Goal: Check status: Check status

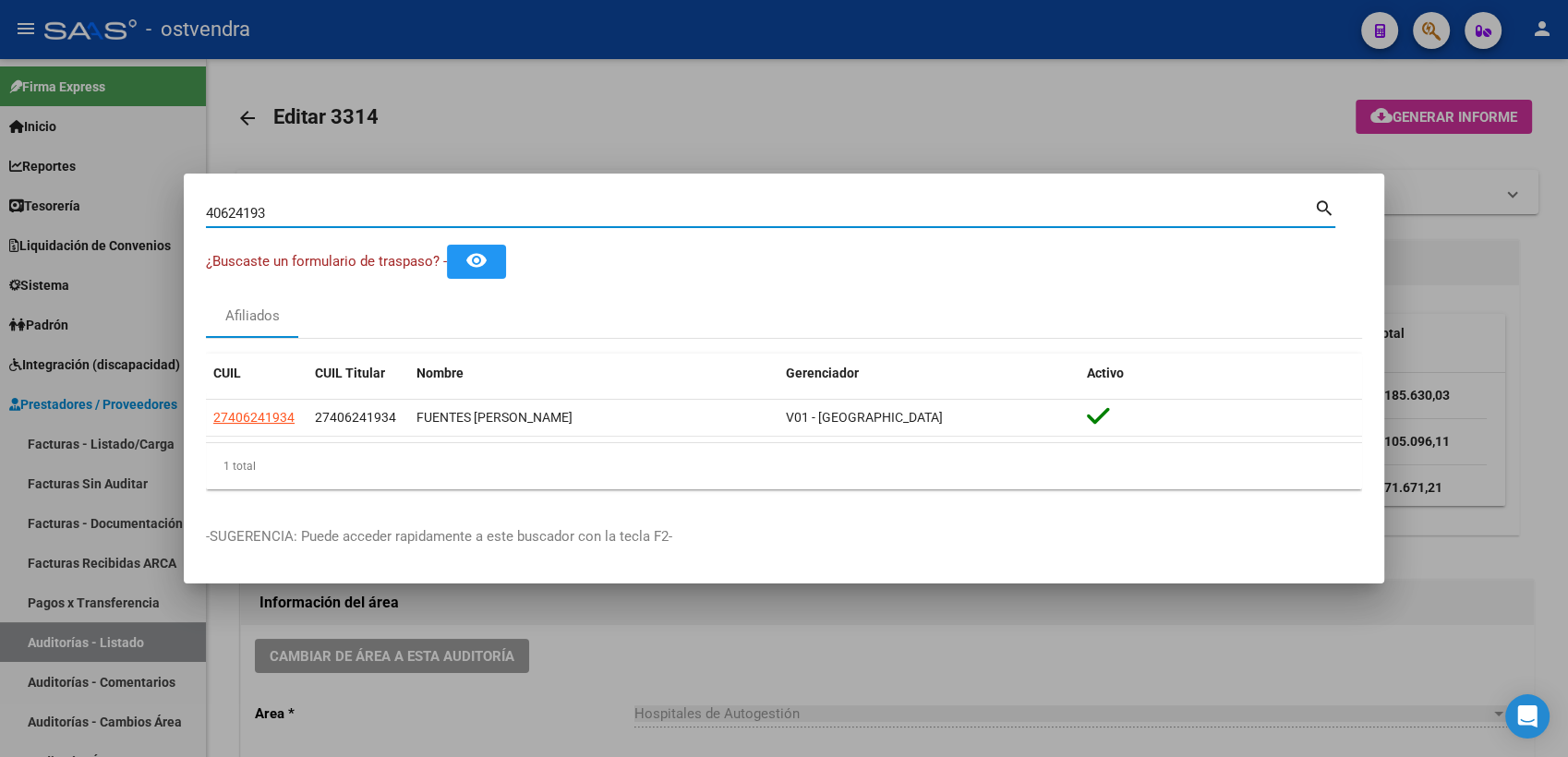
scroll to position [307, 0]
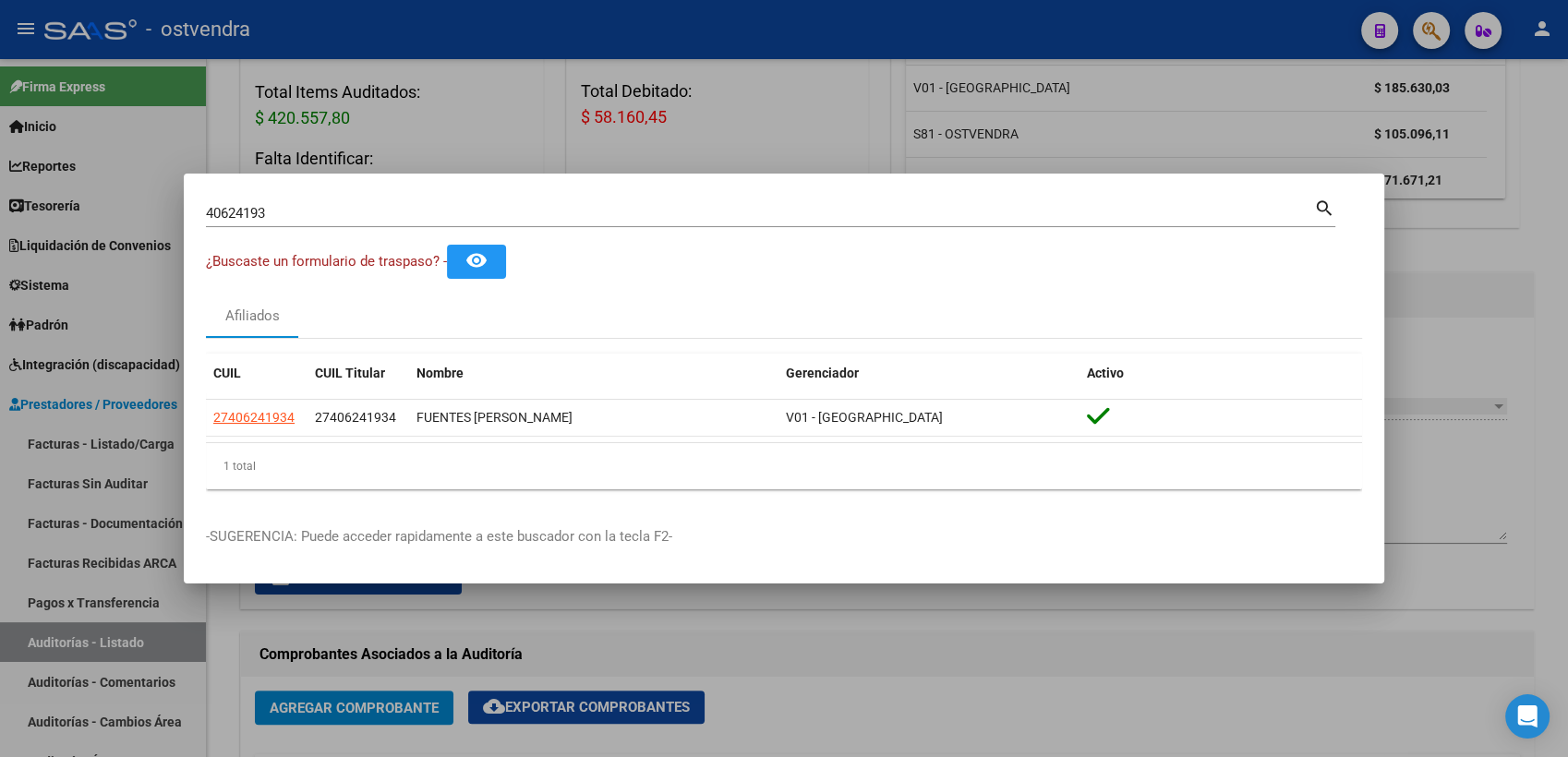
click at [1554, 114] on div at bounding box center [784, 378] width 1568 height 757
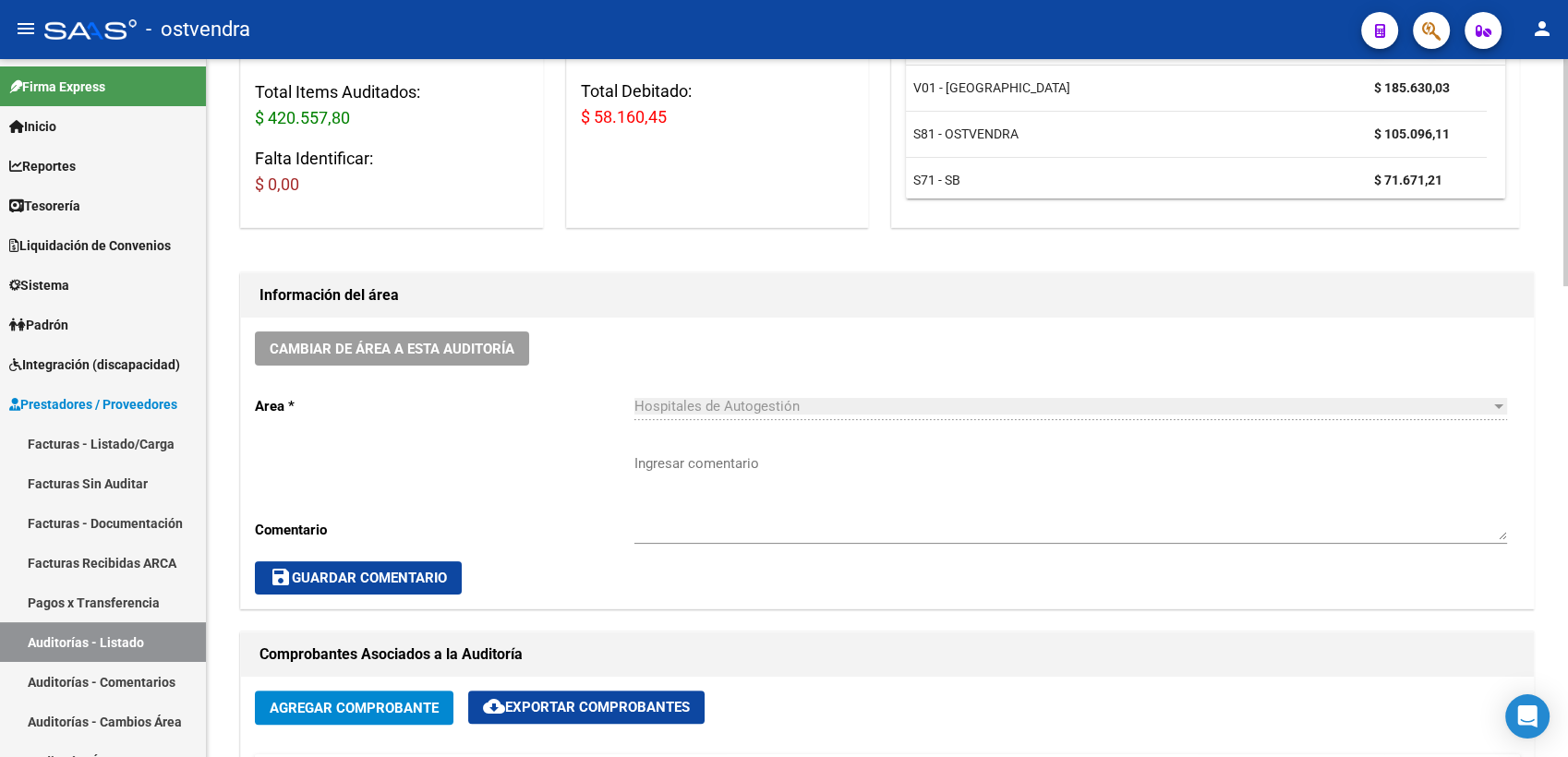
scroll to position [0, 0]
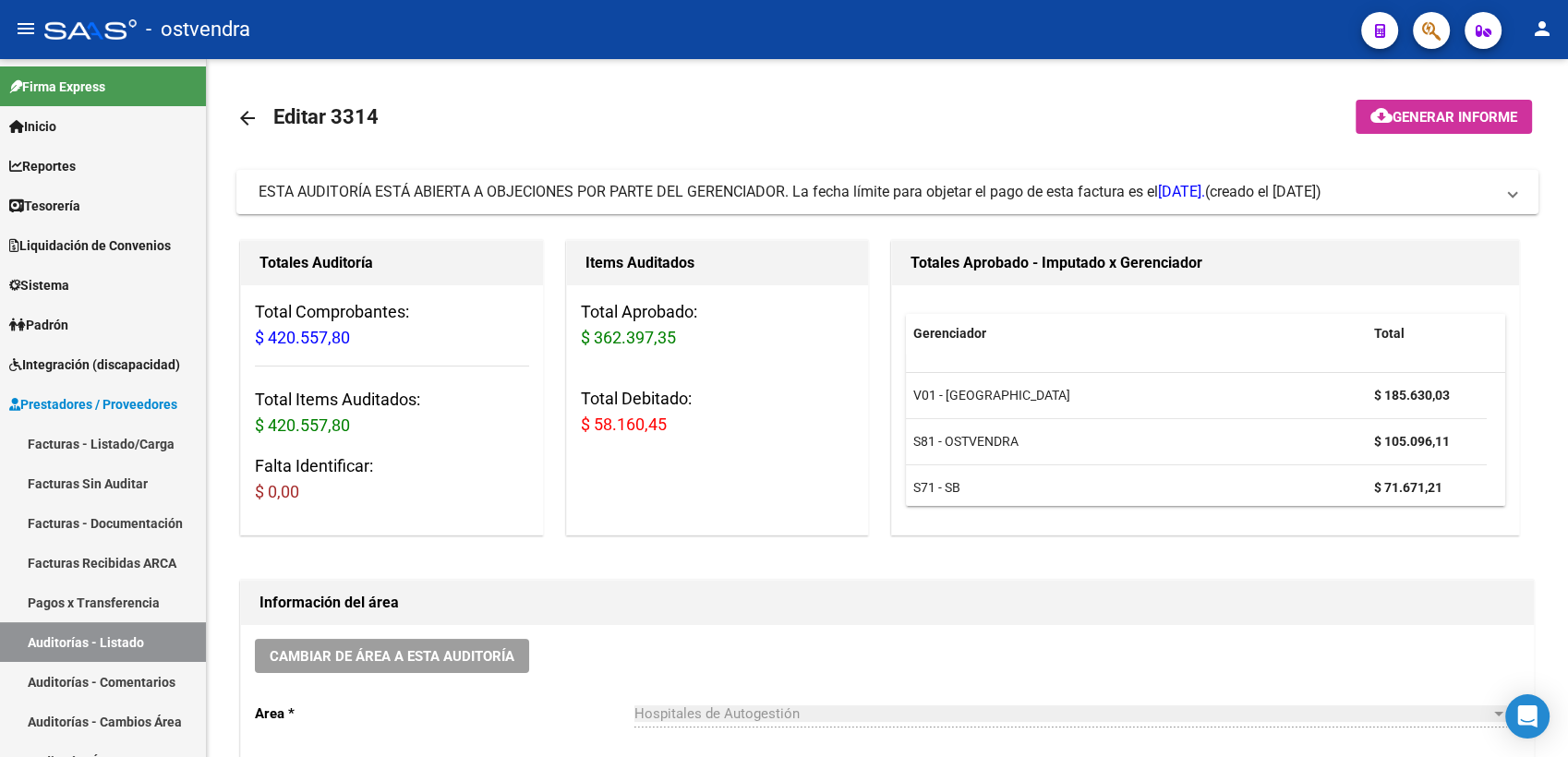
click at [1420, 30] on button "button" at bounding box center [1430, 30] width 37 height 36
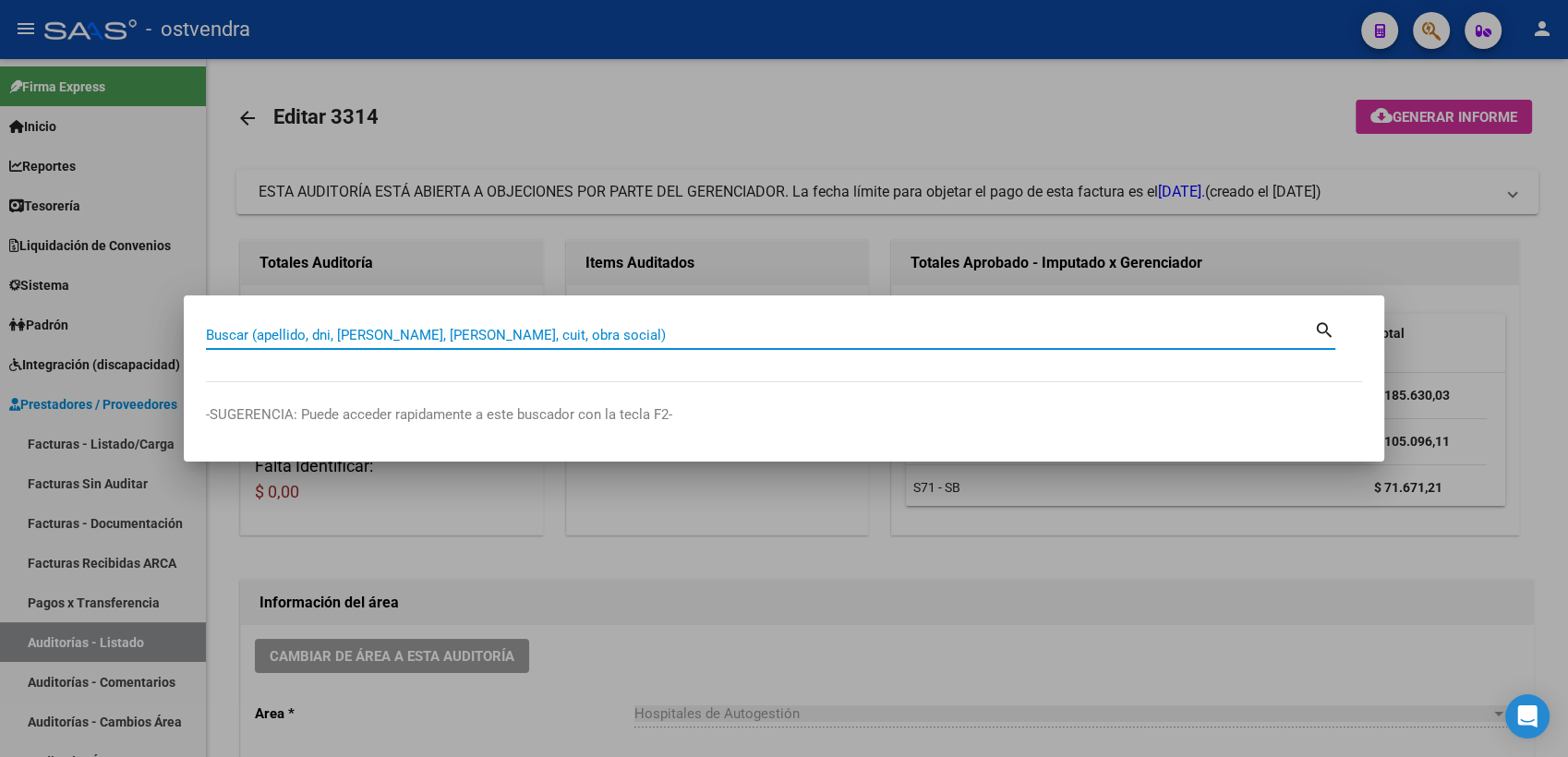
click at [737, 332] on input "Buscar (apellido, dni, [PERSON_NAME], [PERSON_NAME], cuit, obra social)" at bounding box center [759, 335] width 1107 height 17
type input "20389560"
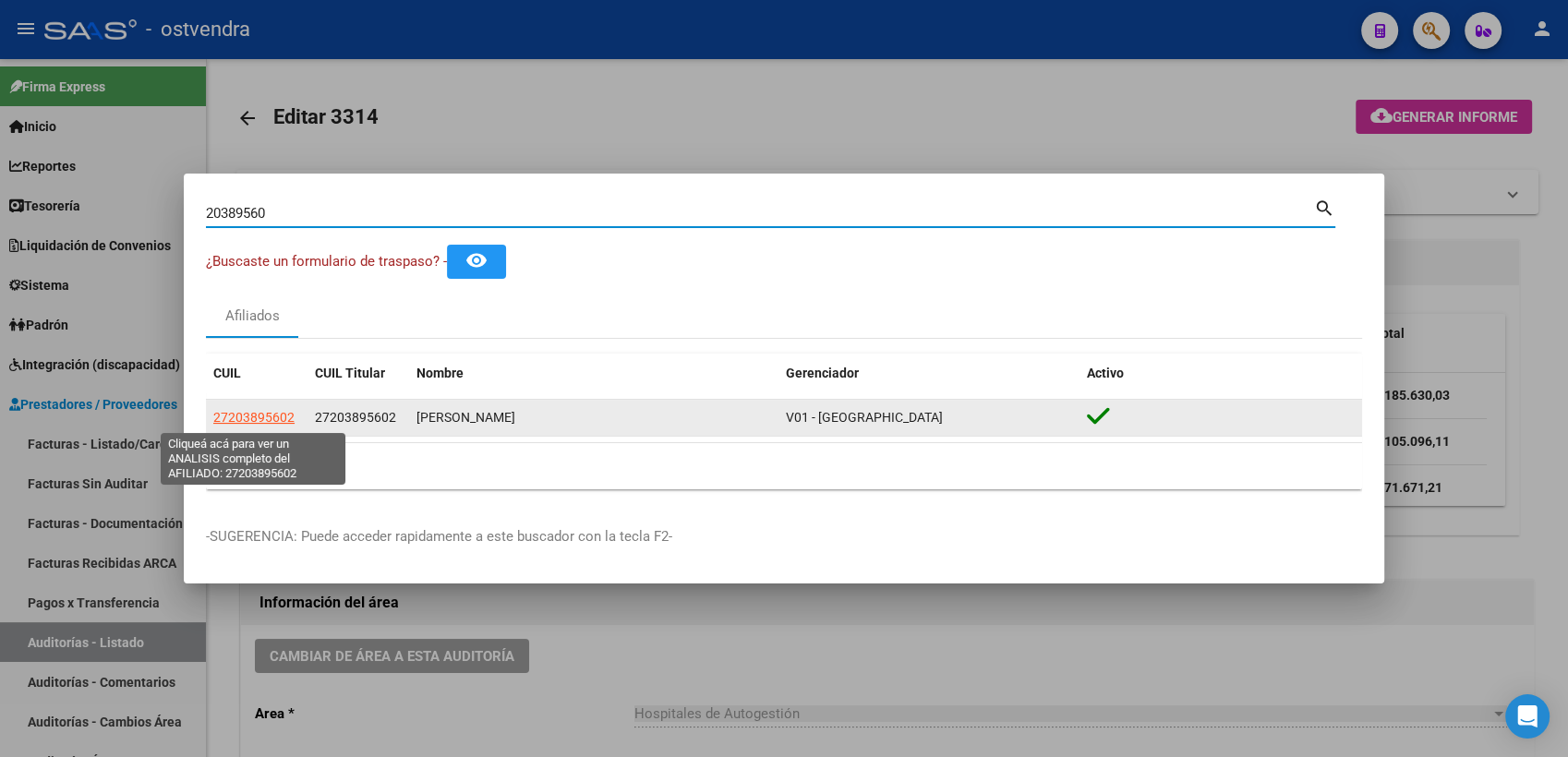
click at [259, 417] on span "27203895602" at bounding box center [254, 417] width 81 height 15
type textarea "27203895602"
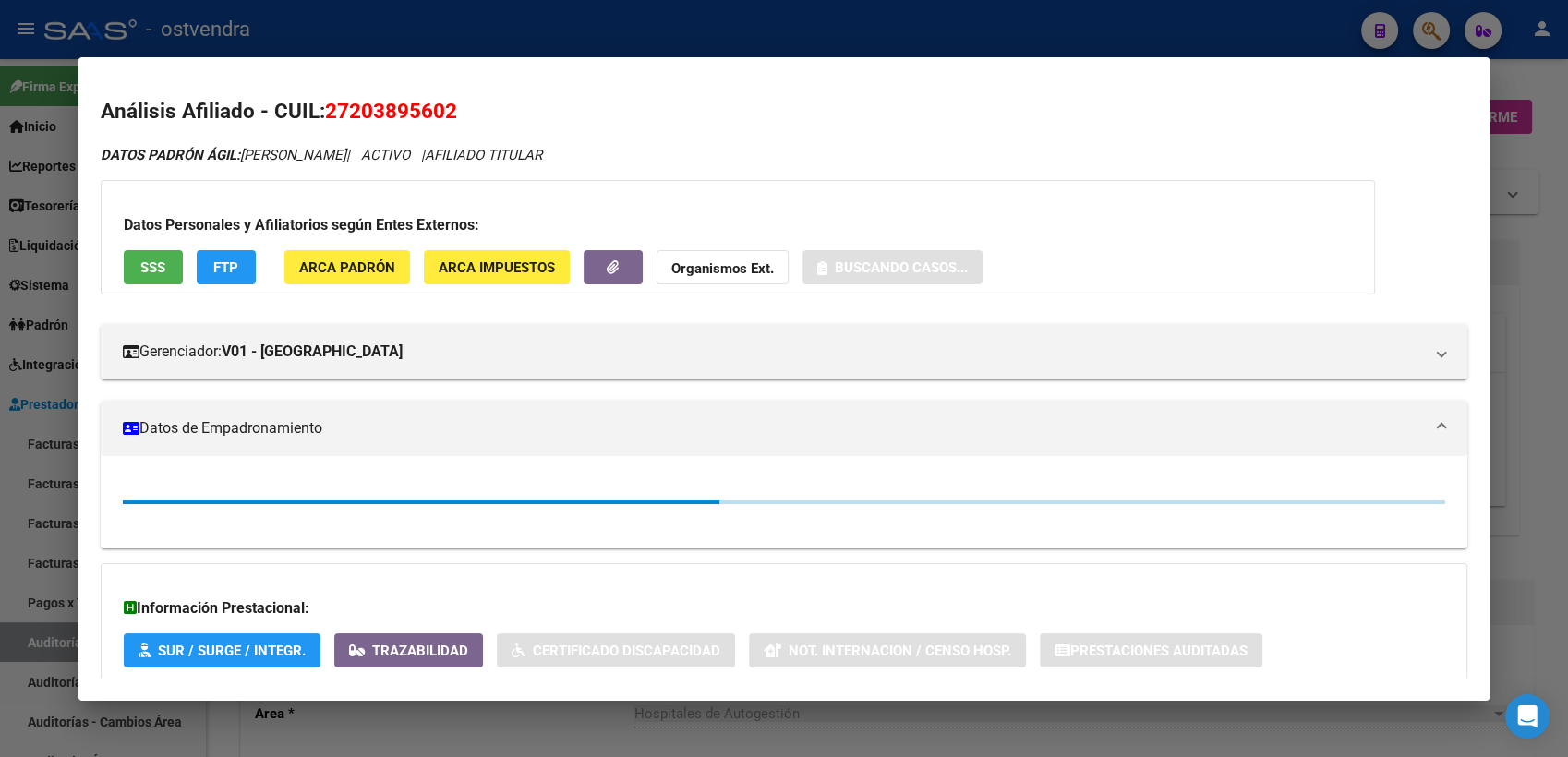
click at [750, 270] on strong "Organismos Ext." at bounding box center [722, 269] width 102 height 17
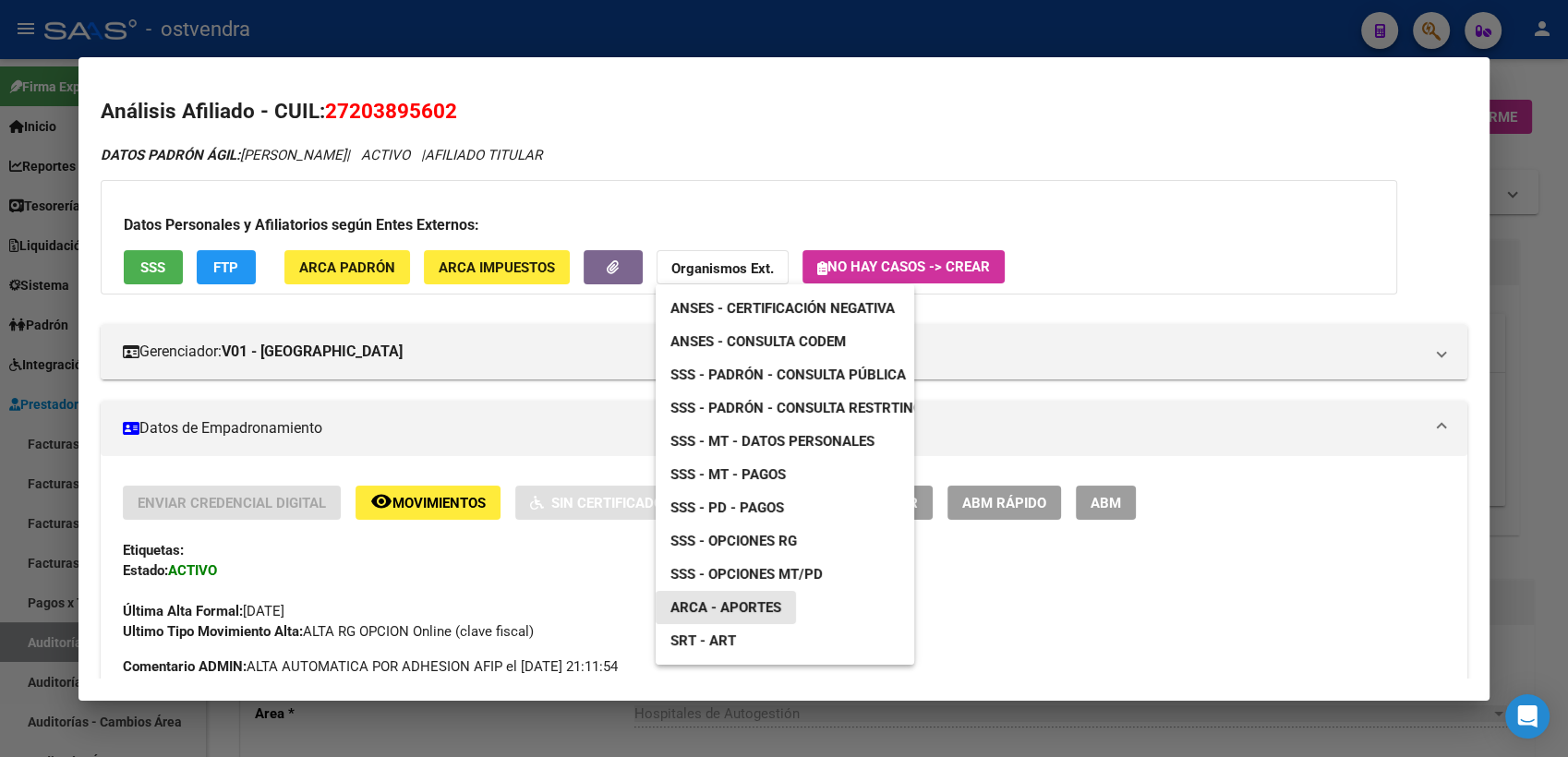
click at [761, 602] on span "ARCA - Aportes" at bounding box center [725, 607] width 110 height 17
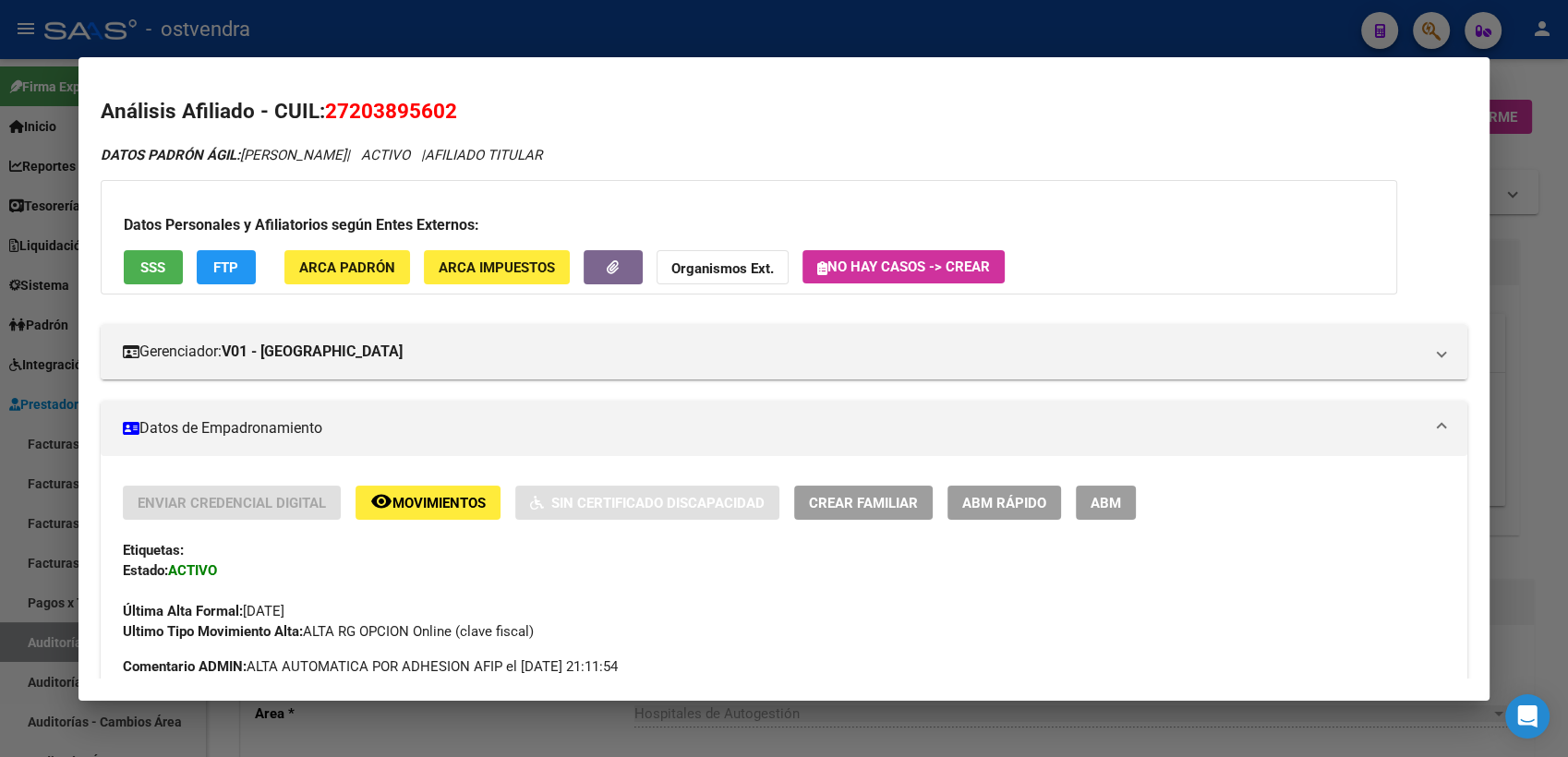
click at [1521, 74] on div at bounding box center [784, 378] width 1568 height 757
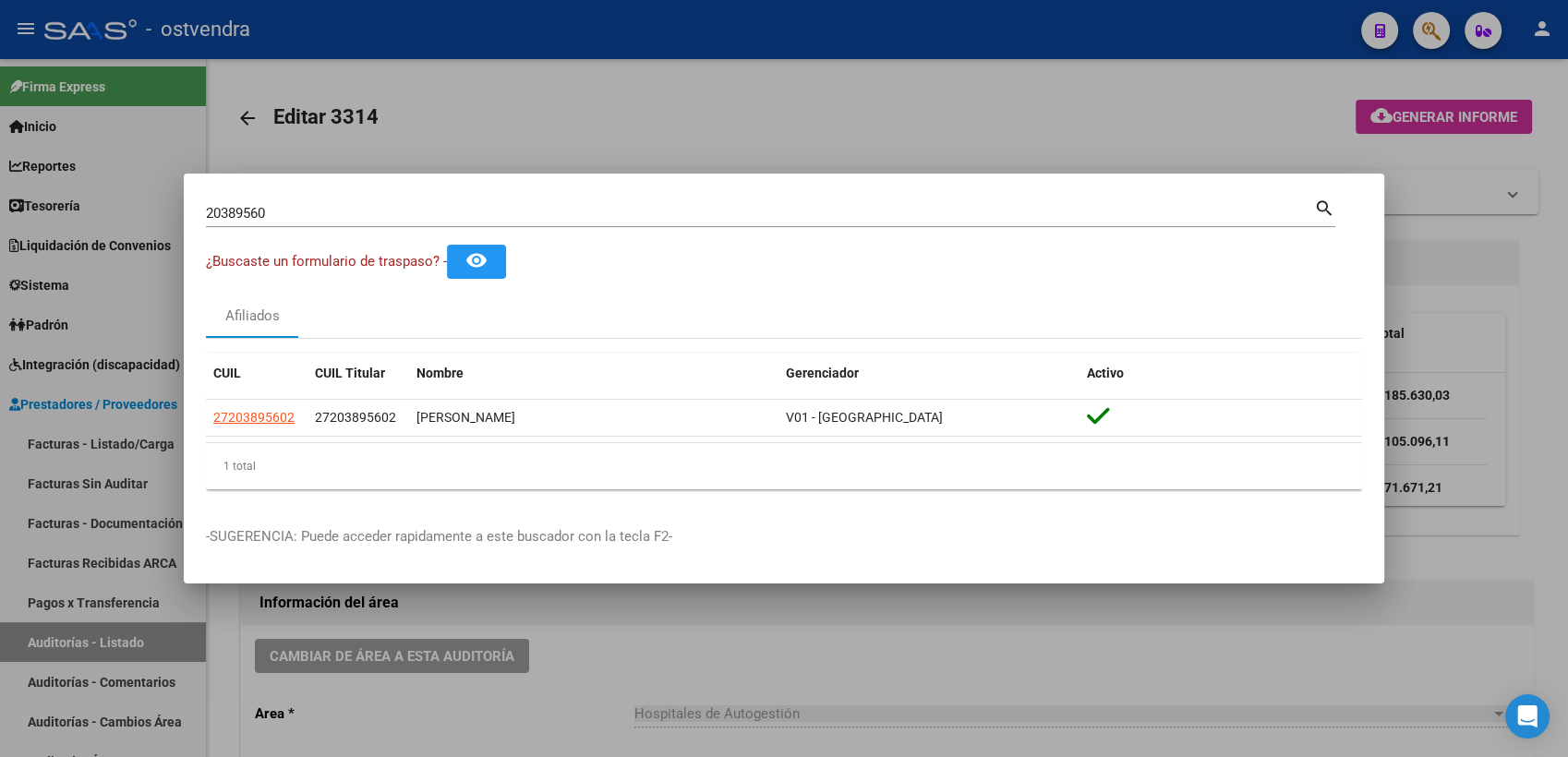
click at [1521, 74] on div at bounding box center [784, 378] width 1568 height 757
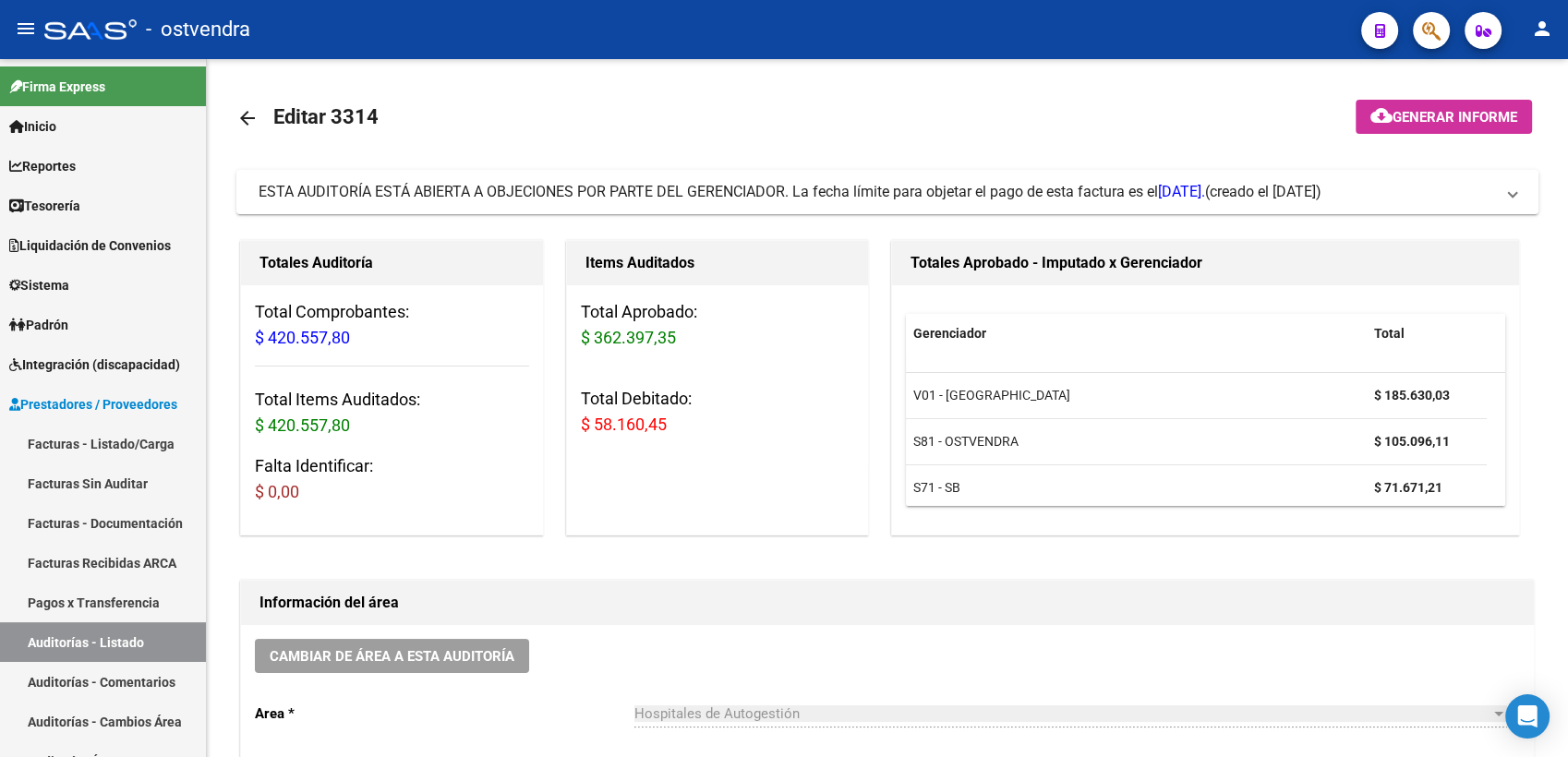
click at [1431, 19] on span "button" at bounding box center [1431, 31] width 19 height 37
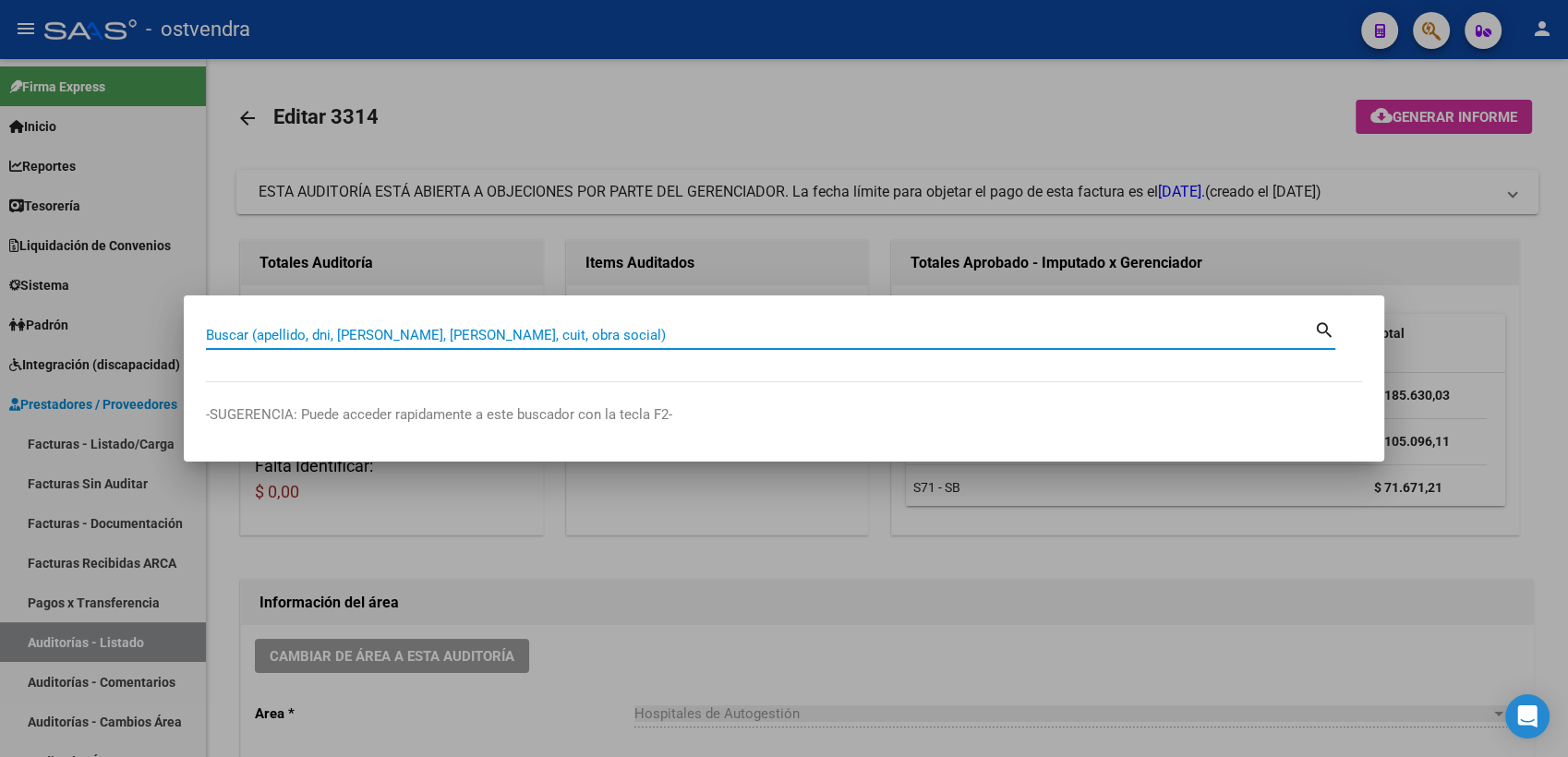
click at [685, 335] on input "Buscar (apellido, dni, [PERSON_NAME], [PERSON_NAME], cuit, obra social)" at bounding box center [759, 335] width 1107 height 17
paste input "20315929793"
type input "20315929793"
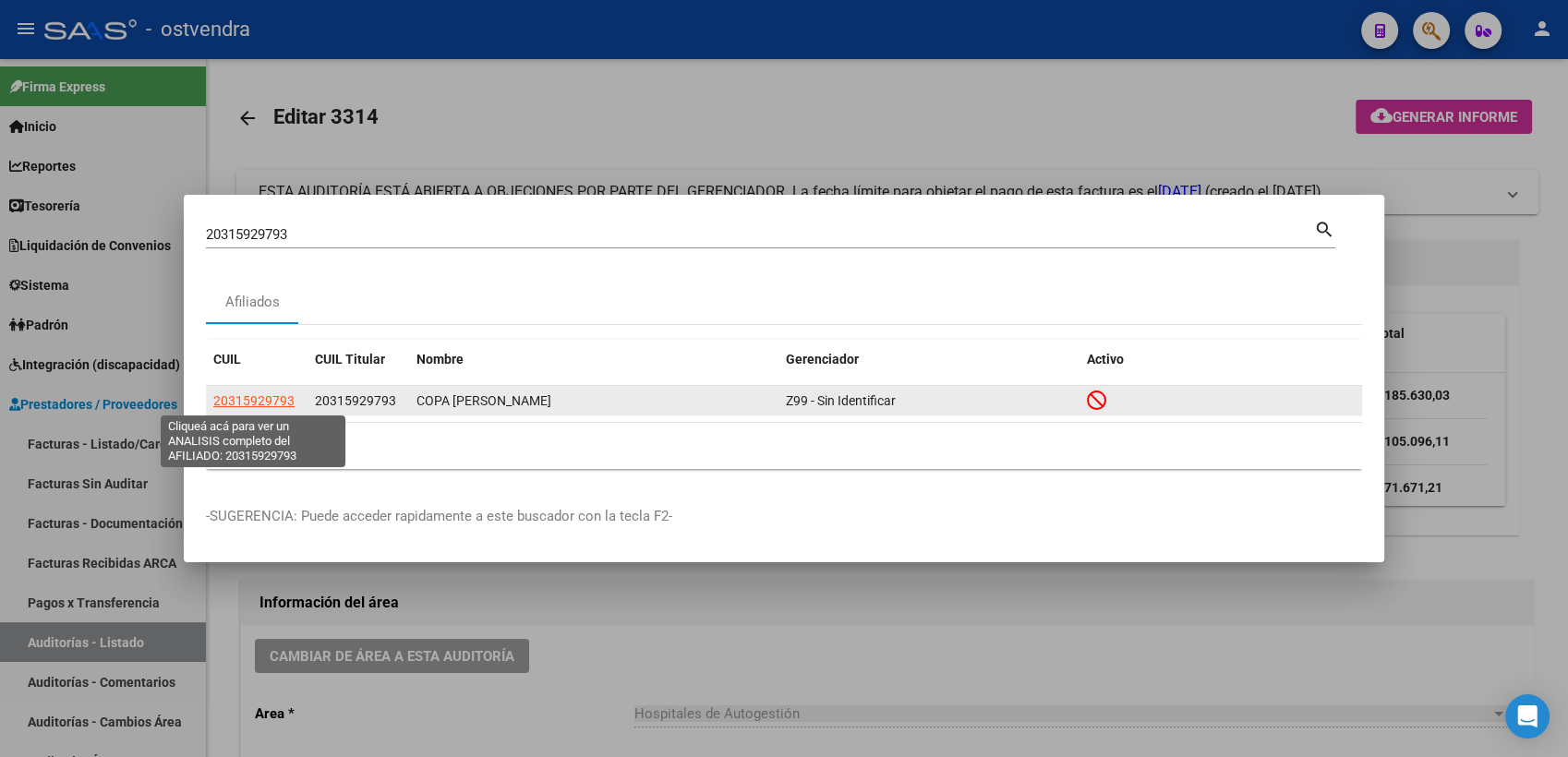
click at [263, 398] on span "20315929793" at bounding box center [254, 400] width 81 height 15
type textarea "20315929793"
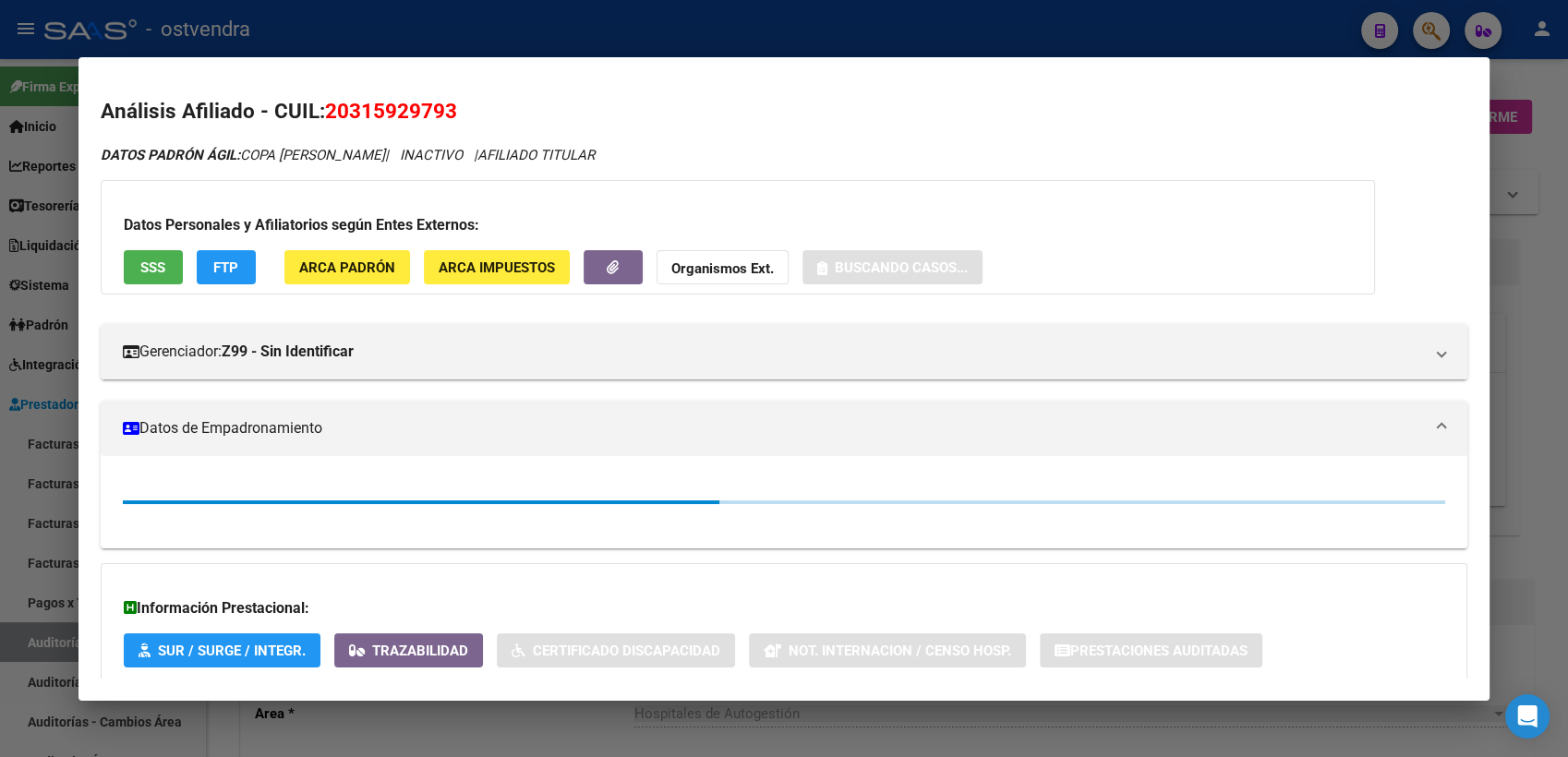
click at [763, 270] on strong "Organismos Ext." at bounding box center [722, 269] width 102 height 17
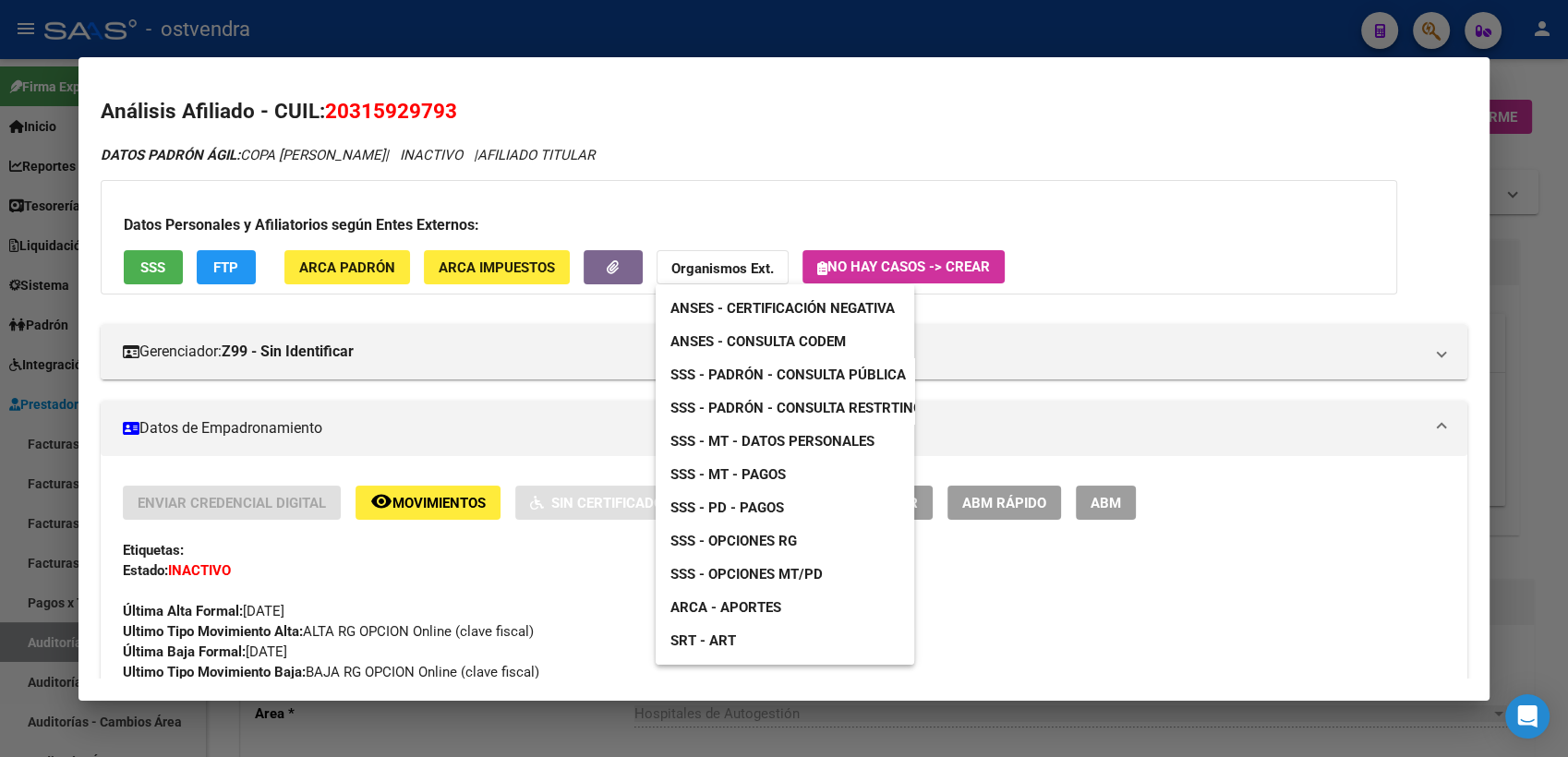
click at [820, 369] on span "SSS - Padrón - Consulta Pública" at bounding box center [787, 375] width 235 height 17
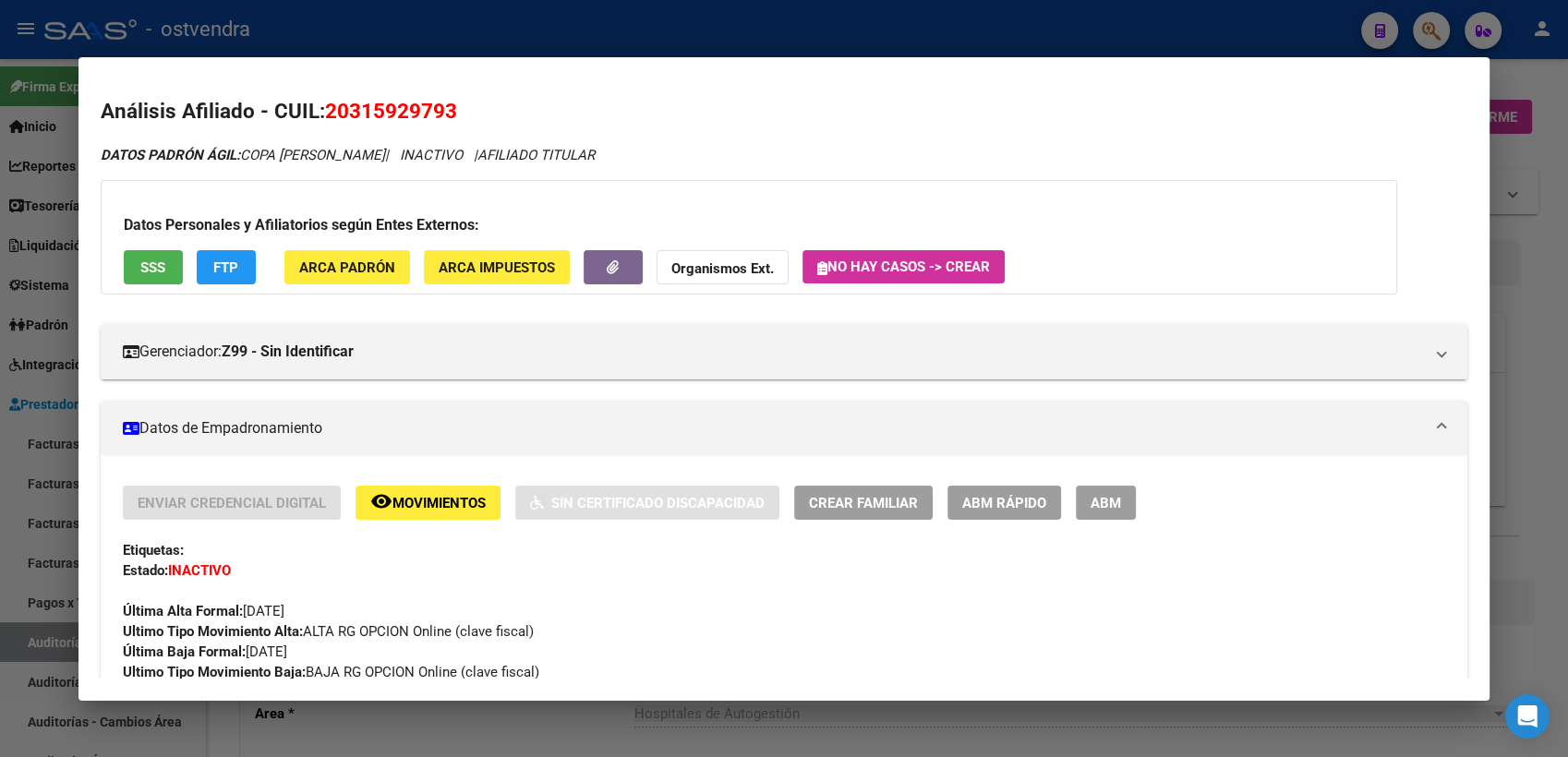
click at [1517, 66] on div at bounding box center [784, 378] width 1568 height 757
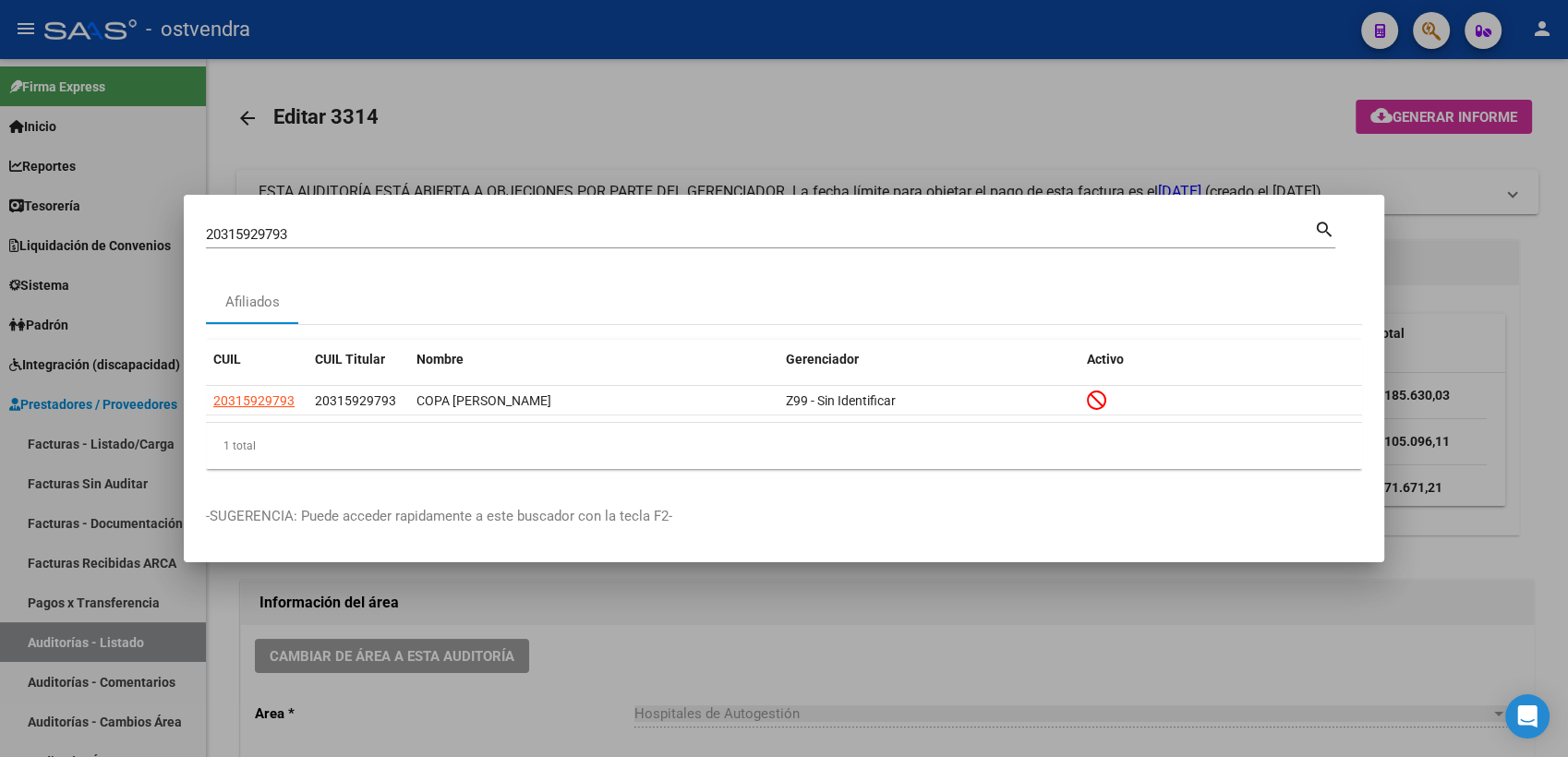
click at [1517, 66] on div at bounding box center [784, 378] width 1568 height 757
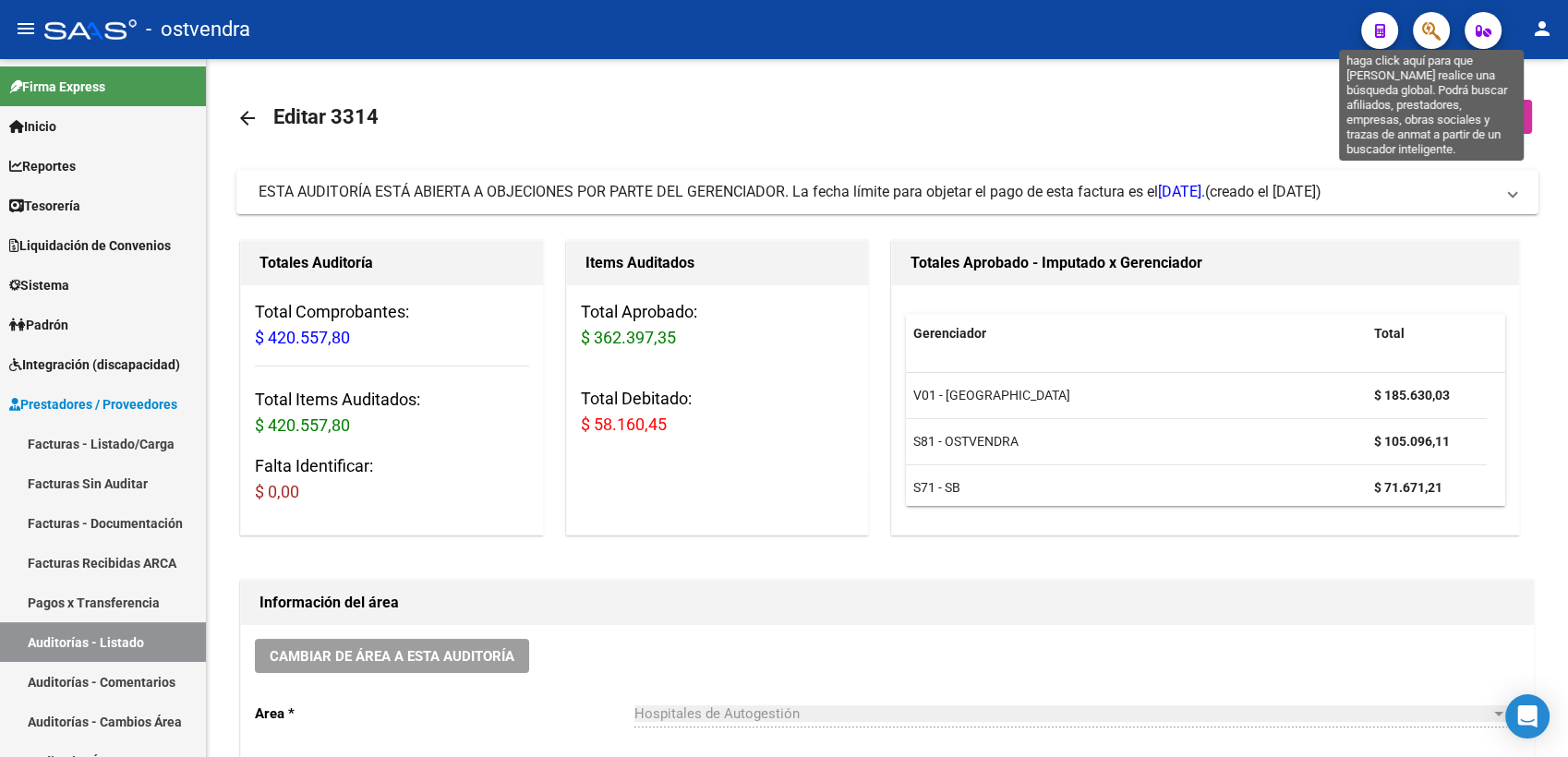
click at [1432, 24] on icon "button" at bounding box center [1431, 31] width 19 height 22
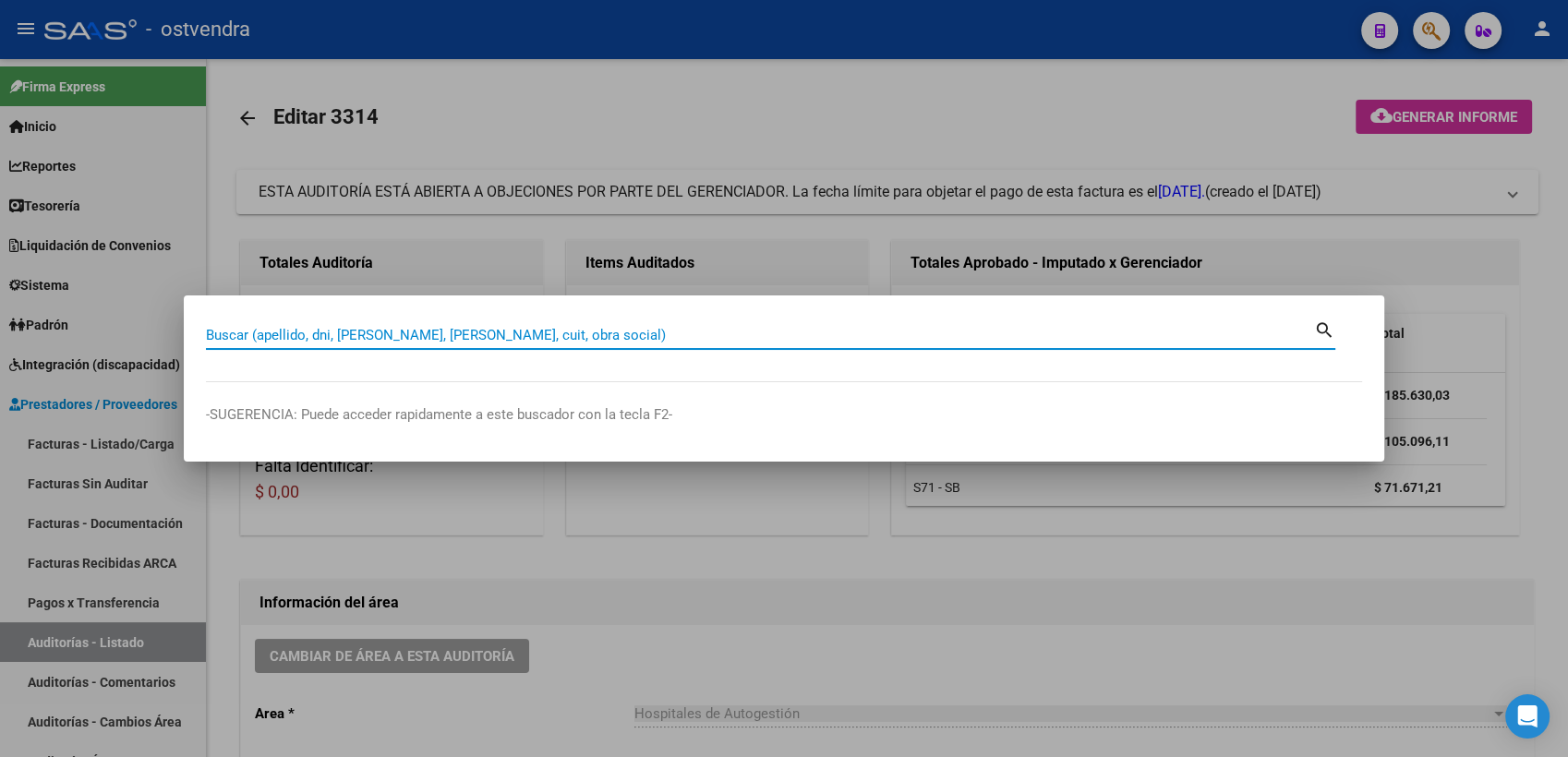
click at [584, 340] on input "Buscar (apellido, dni, [PERSON_NAME], [PERSON_NAME], cuit, obra social)" at bounding box center [759, 335] width 1107 height 17
paste input "27314073539"
type input "27314073539"
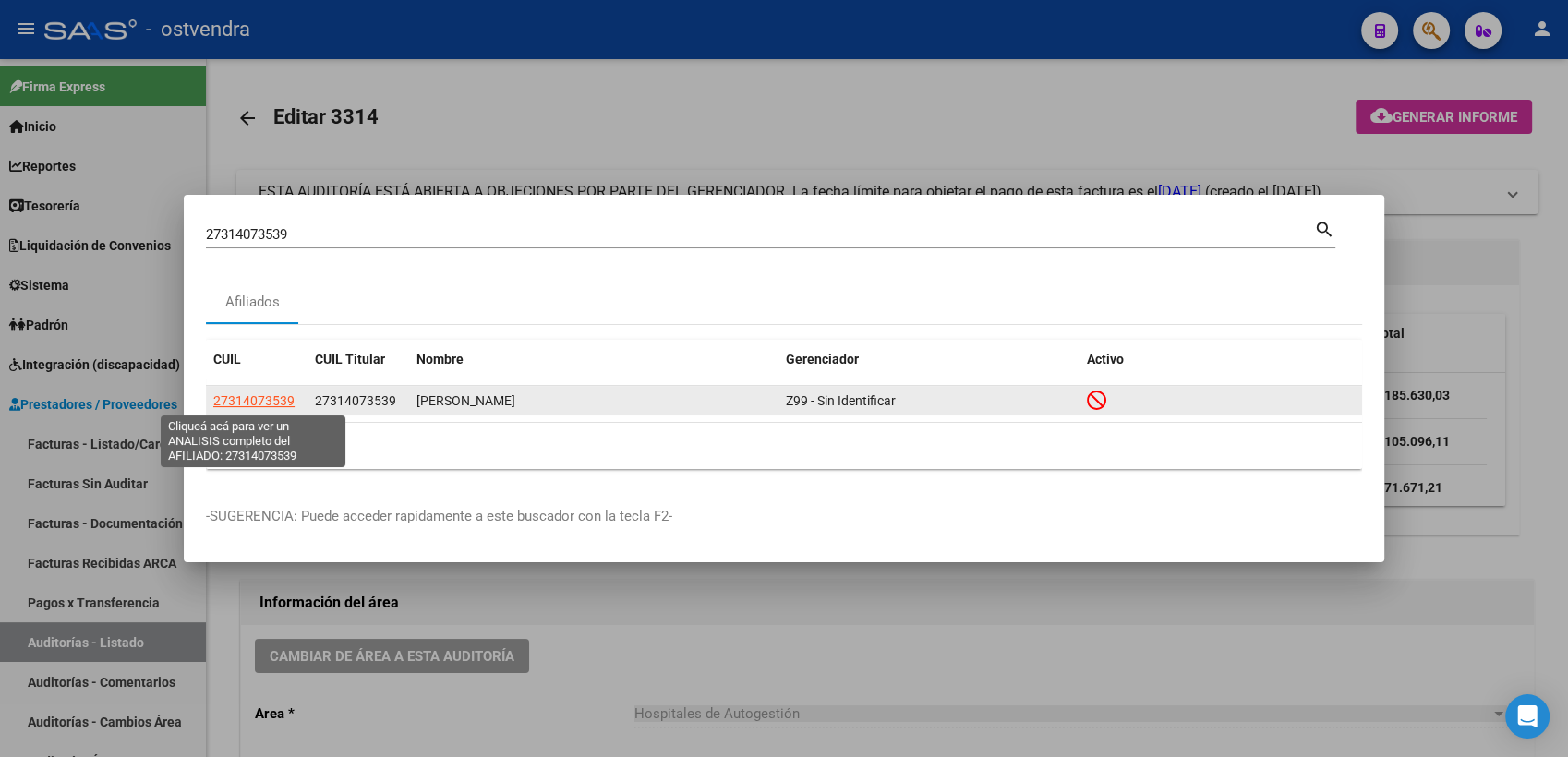
click at [244, 400] on span "27314073539" at bounding box center [254, 400] width 81 height 15
type textarea "27314073539"
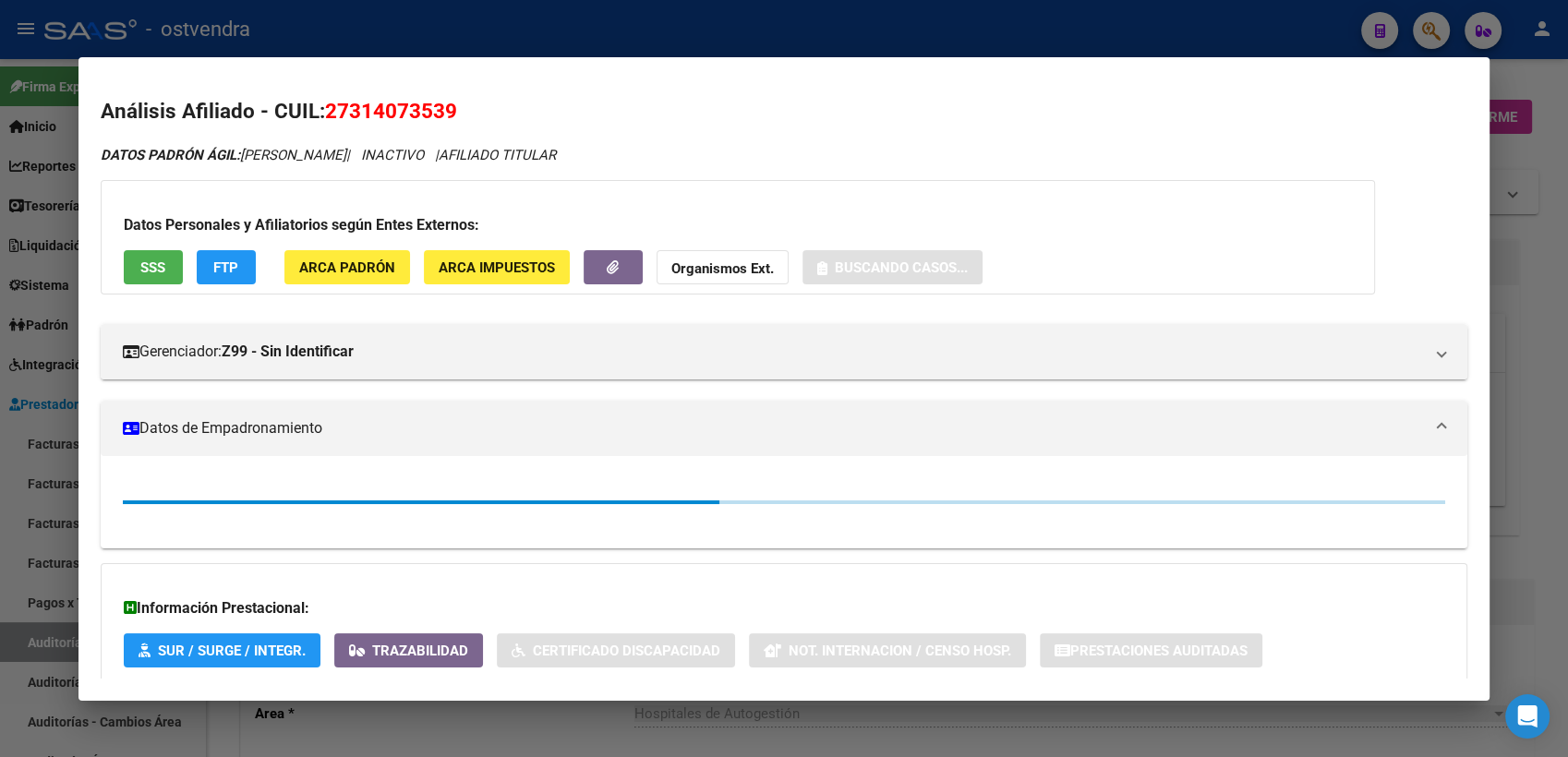
click at [750, 268] on strong "Organismos Ext." at bounding box center [722, 269] width 102 height 17
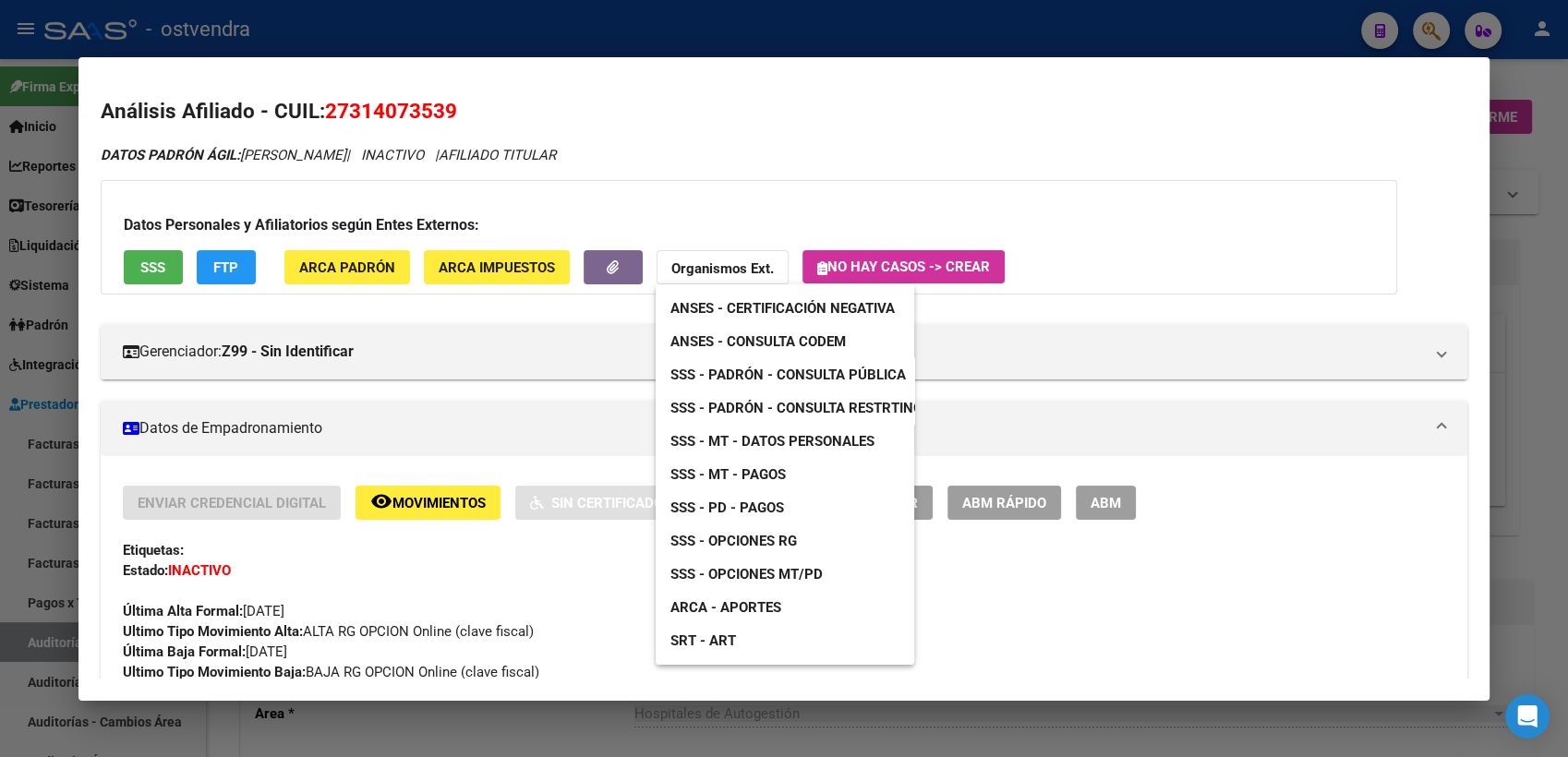
click at [799, 372] on span "SSS - Padrón - Consulta Pública" at bounding box center [787, 375] width 235 height 17
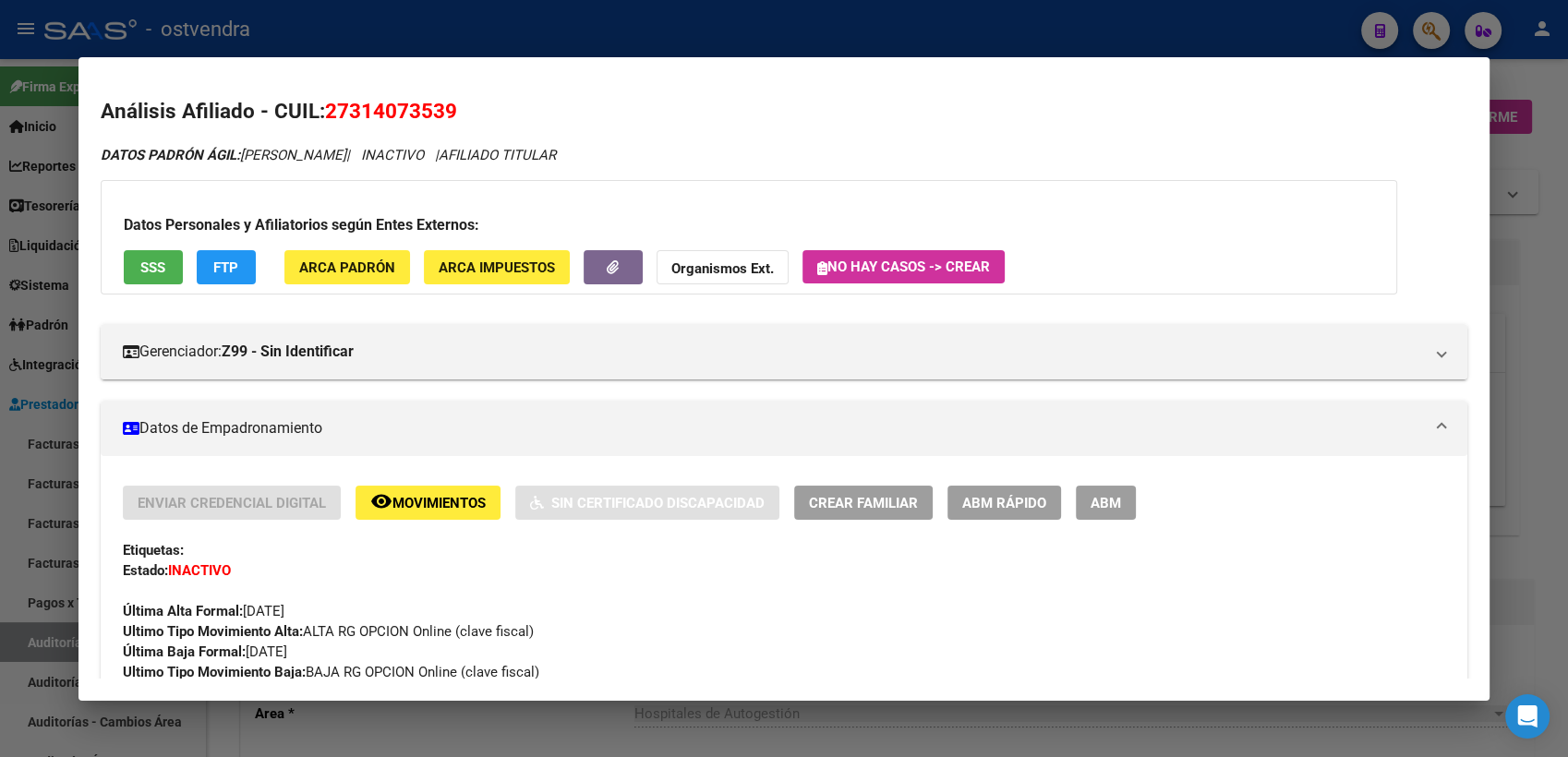
click at [1429, 31] on div at bounding box center [784, 378] width 1568 height 757
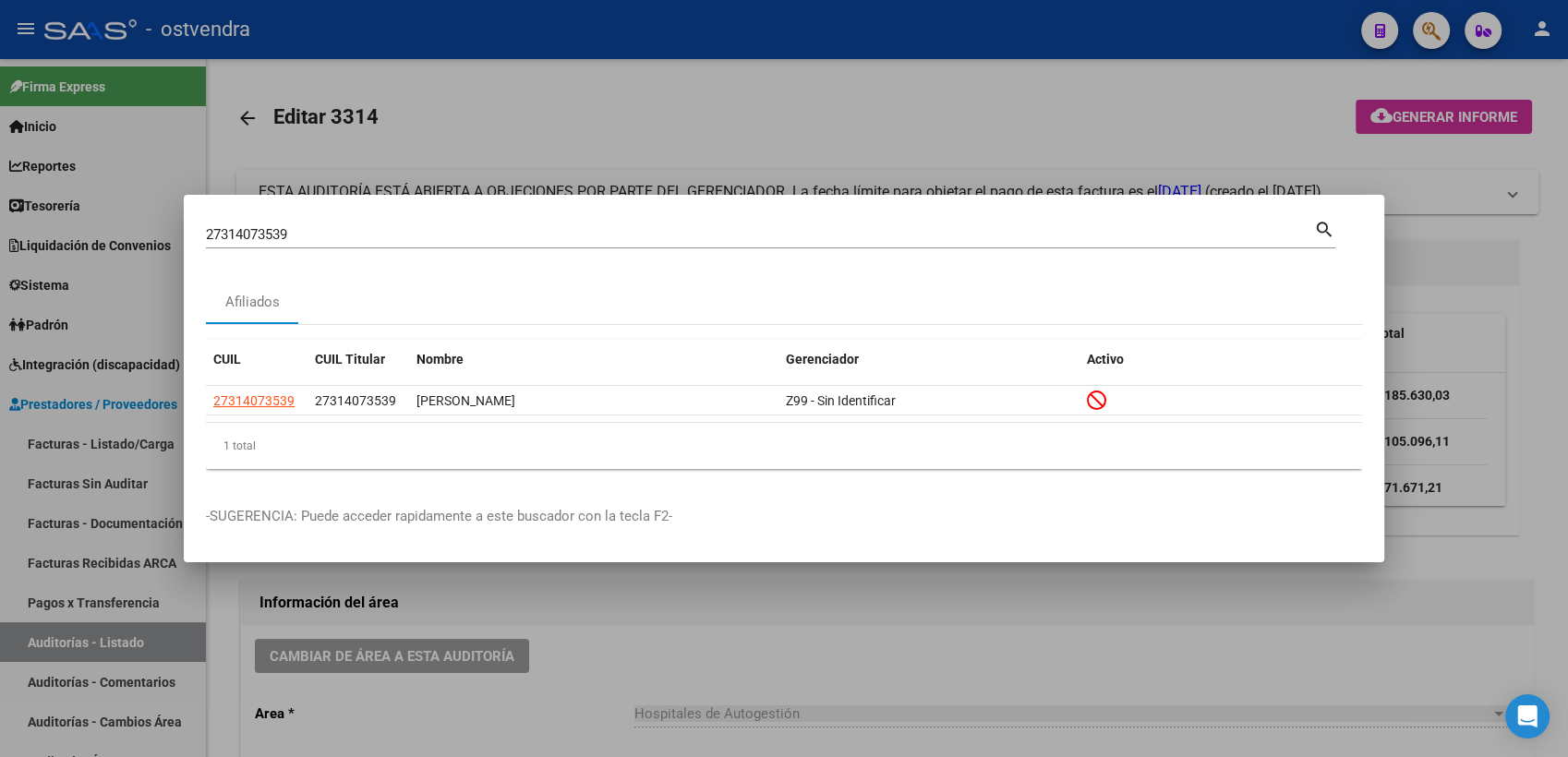
click at [1429, 31] on div at bounding box center [784, 378] width 1568 height 757
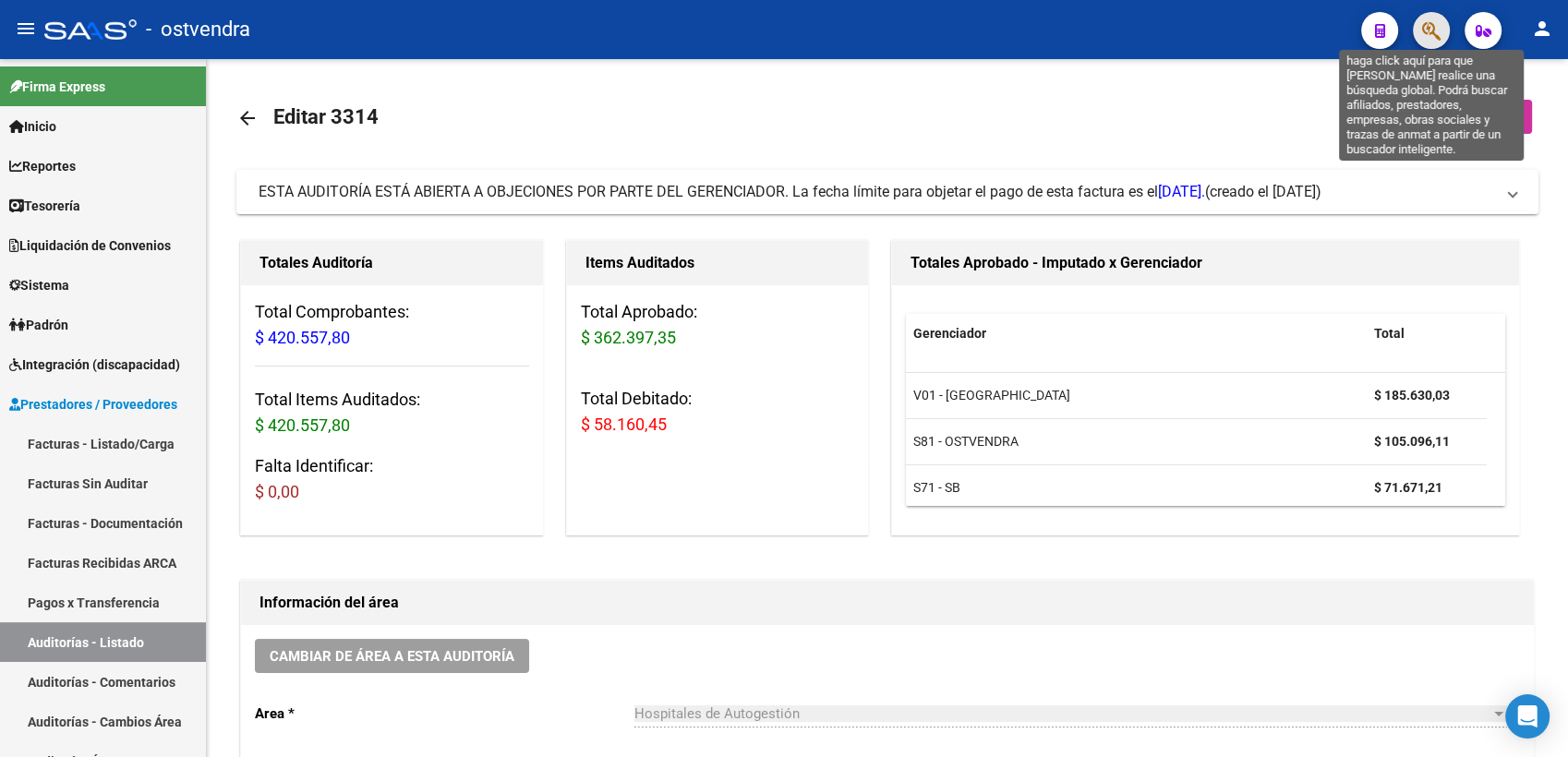
click at [1429, 31] on icon "button" at bounding box center [1431, 31] width 19 height 22
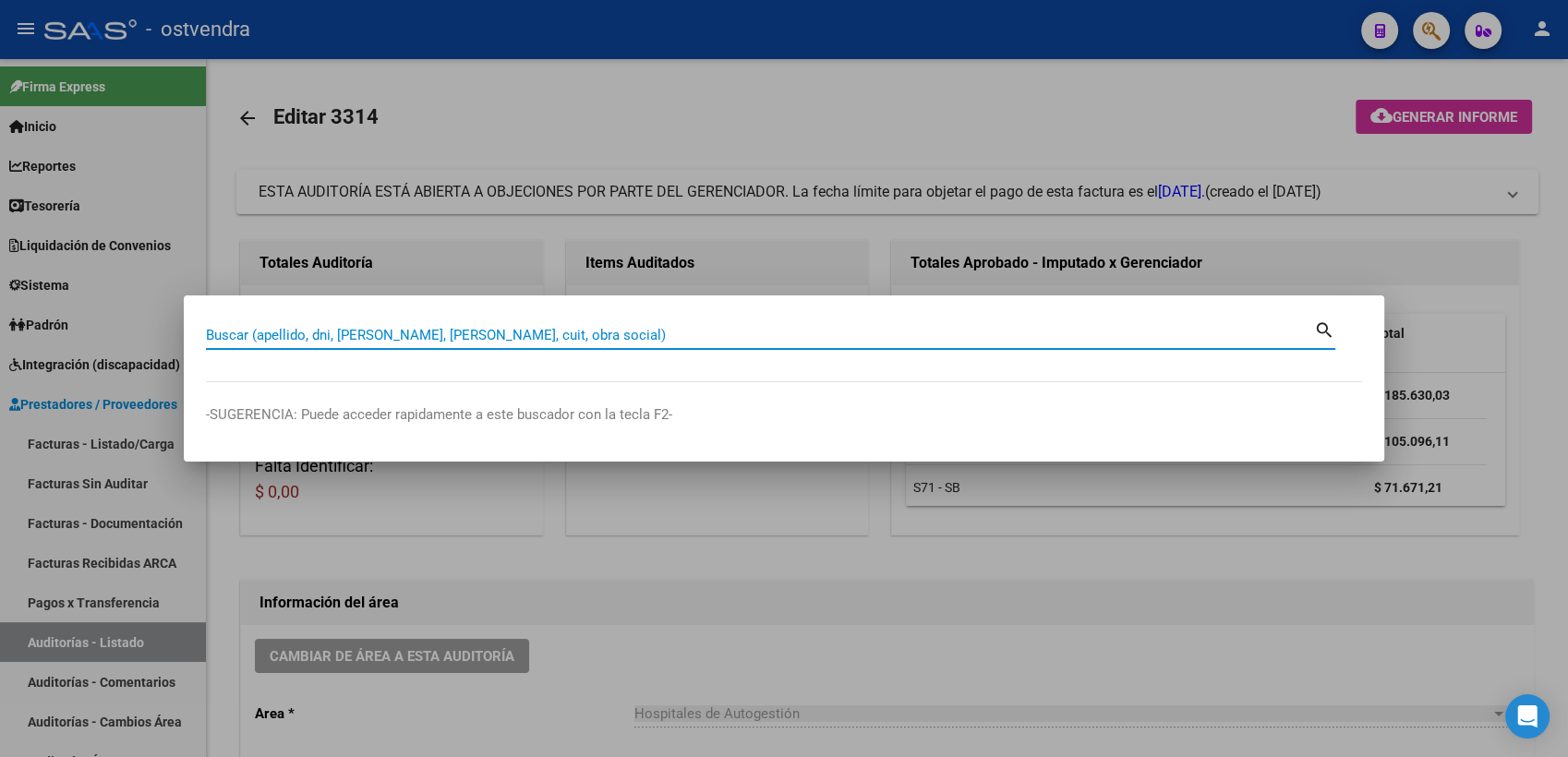
click at [900, 336] on input "Buscar (apellido, dni, [PERSON_NAME], [PERSON_NAME], cuit, obra social)" at bounding box center [759, 335] width 1107 height 17
paste input "27312927050"
type input "27312927050"
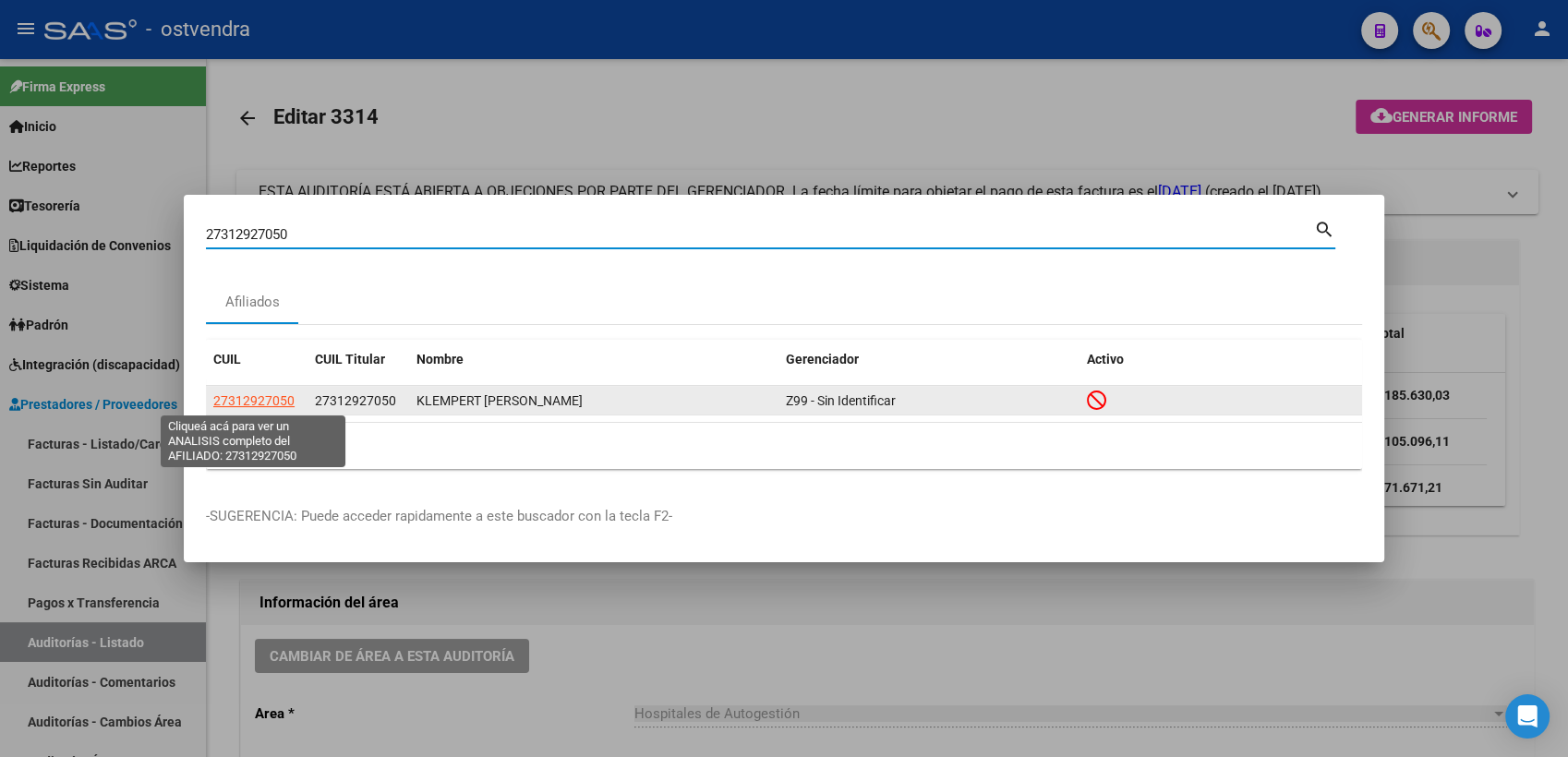
click at [271, 403] on span "27312927050" at bounding box center [254, 400] width 81 height 15
type textarea "27312927050"
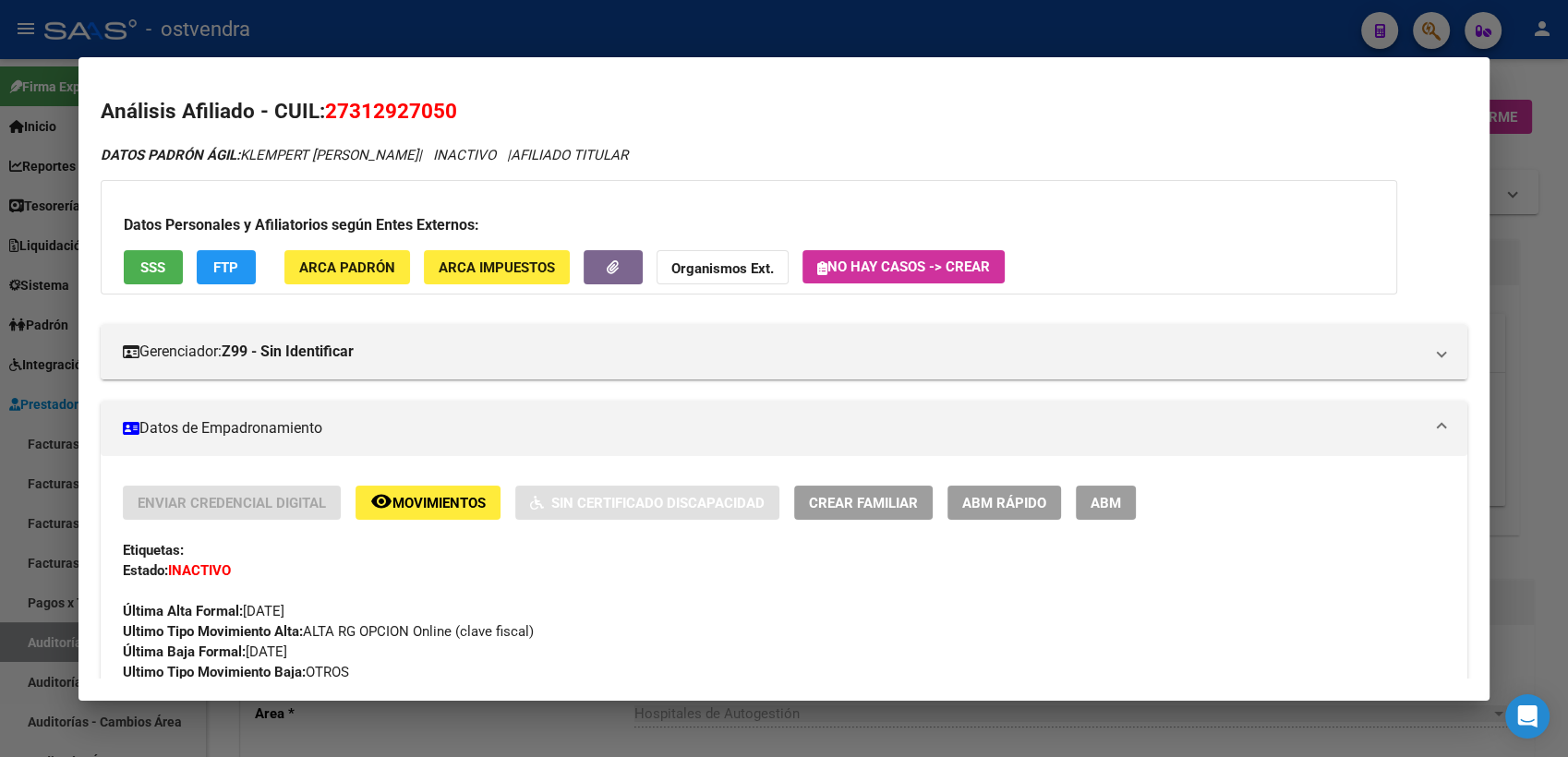
click at [724, 267] on strong "Organismos Ext." at bounding box center [722, 269] width 102 height 17
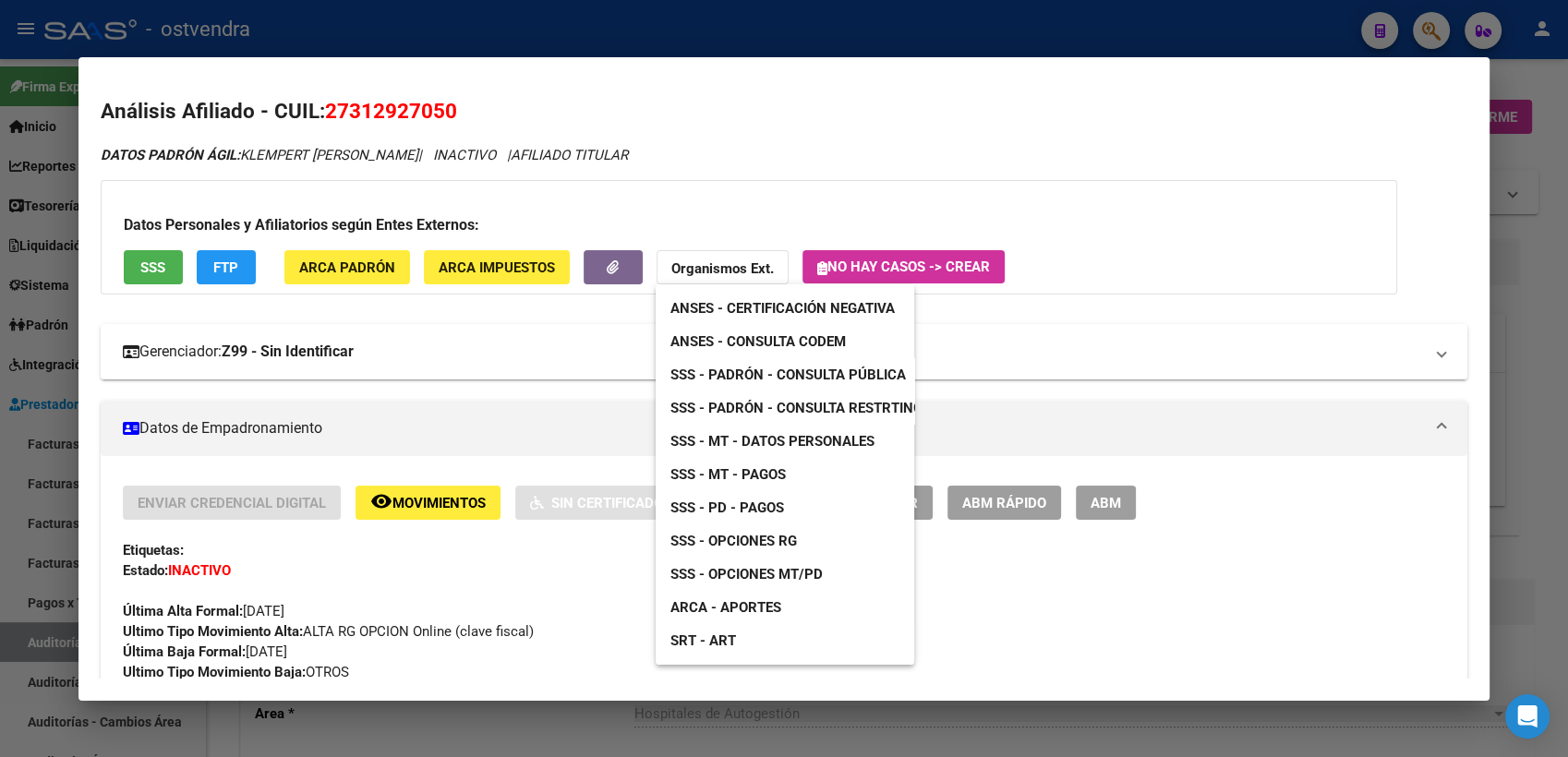
click at [826, 373] on span "SSS - Padrón - Consulta Pública" at bounding box center [787, 375] width 235 height 17
